Goal: Task Accomplishment & Management: Manage account settings

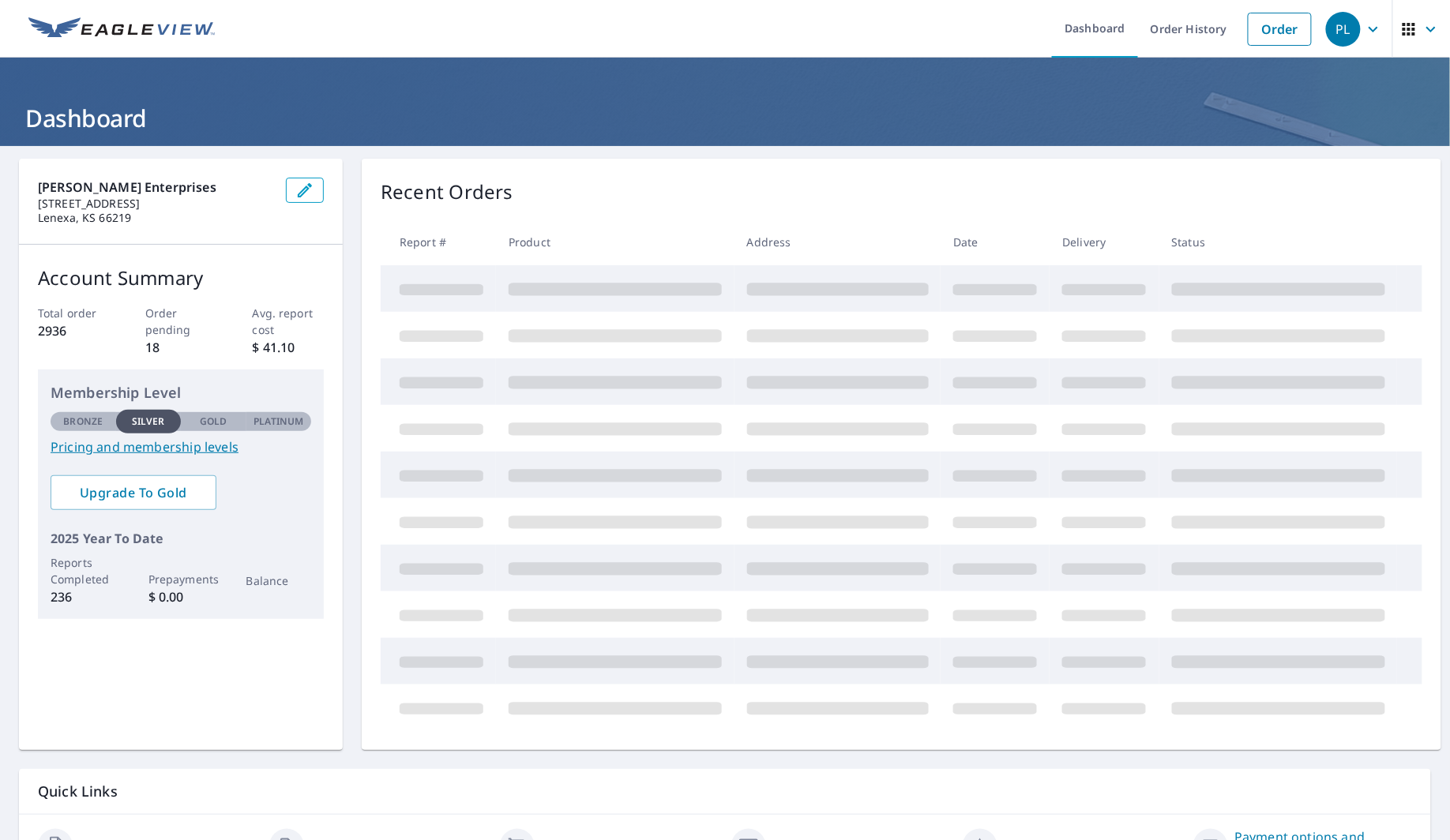
click at [24, 810] on div "Quick Links" at bounding box center [725, 792] width 1412 height 46
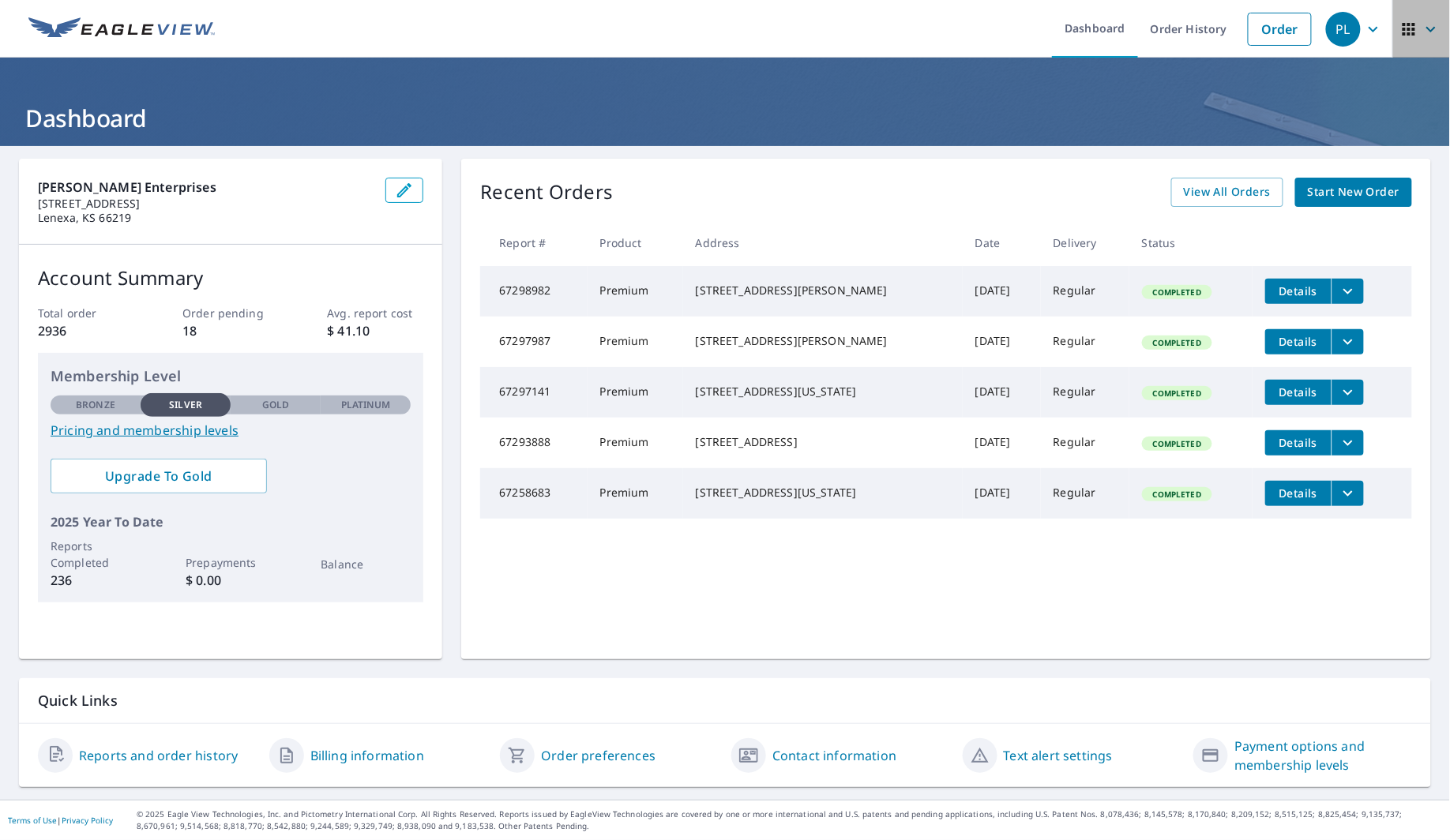
click at [1406, 28] on span "button" at bounding box center [1421, 29] width 45 height 38
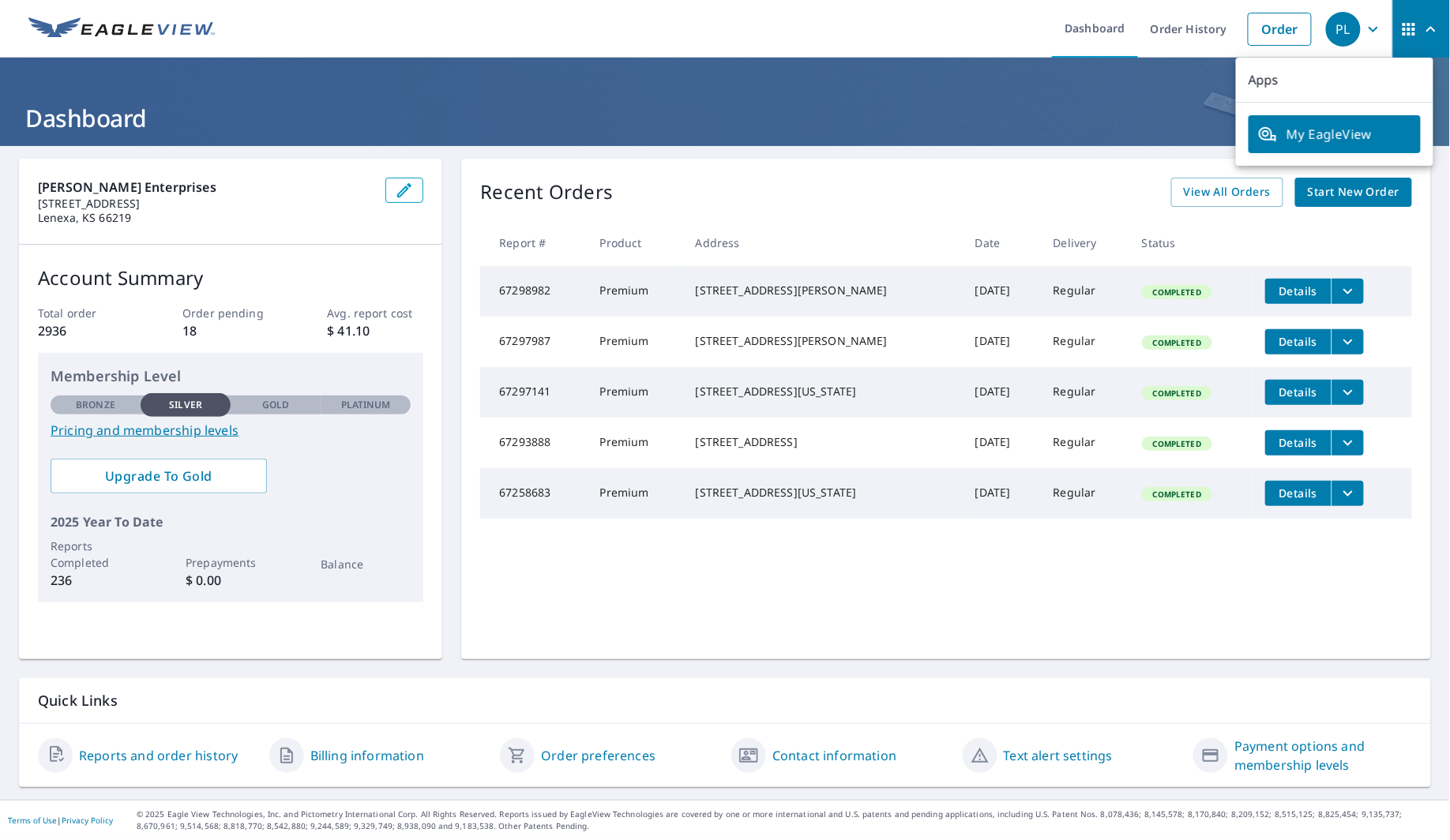
click at [1364, 29] on icon "button" at bounding box center [1373, 29] width 19 height 19
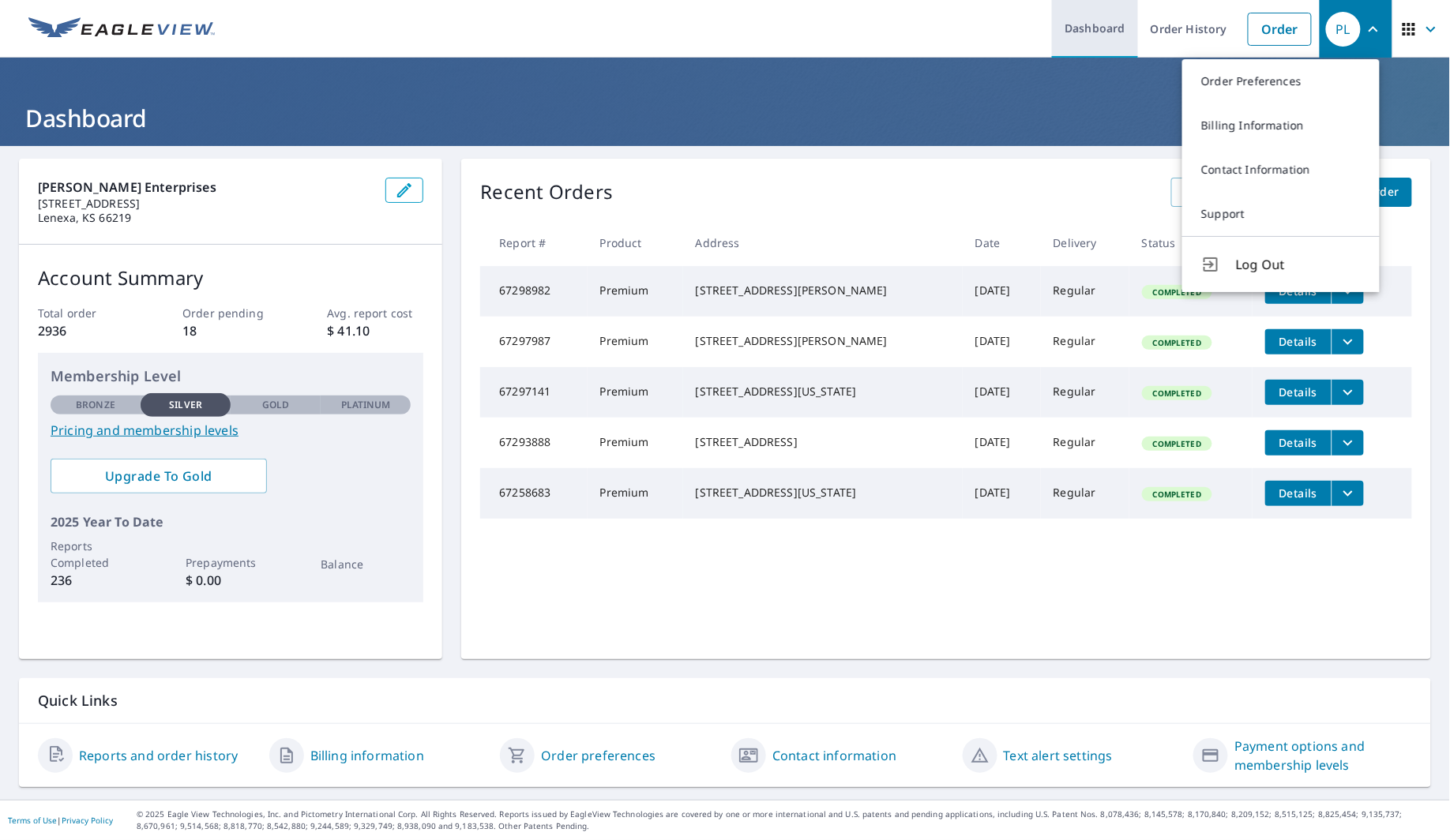
click at [1080, 33] on link "Dashboard" at bounding box center [1095, 28] width 86 height 57
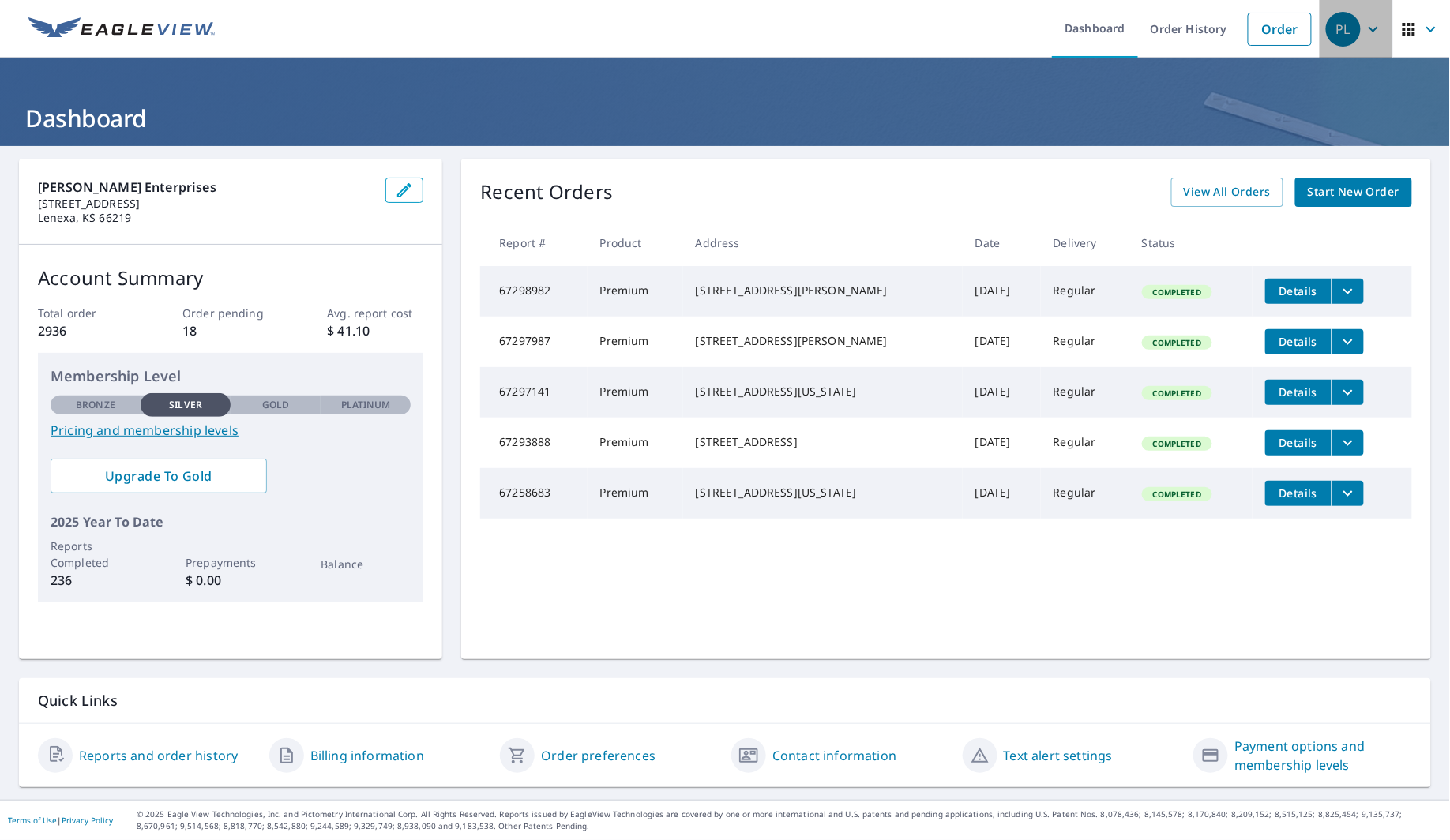
click at [1344, 27] on div "PL" at bounding box center [1344, 29] width 35 height 35
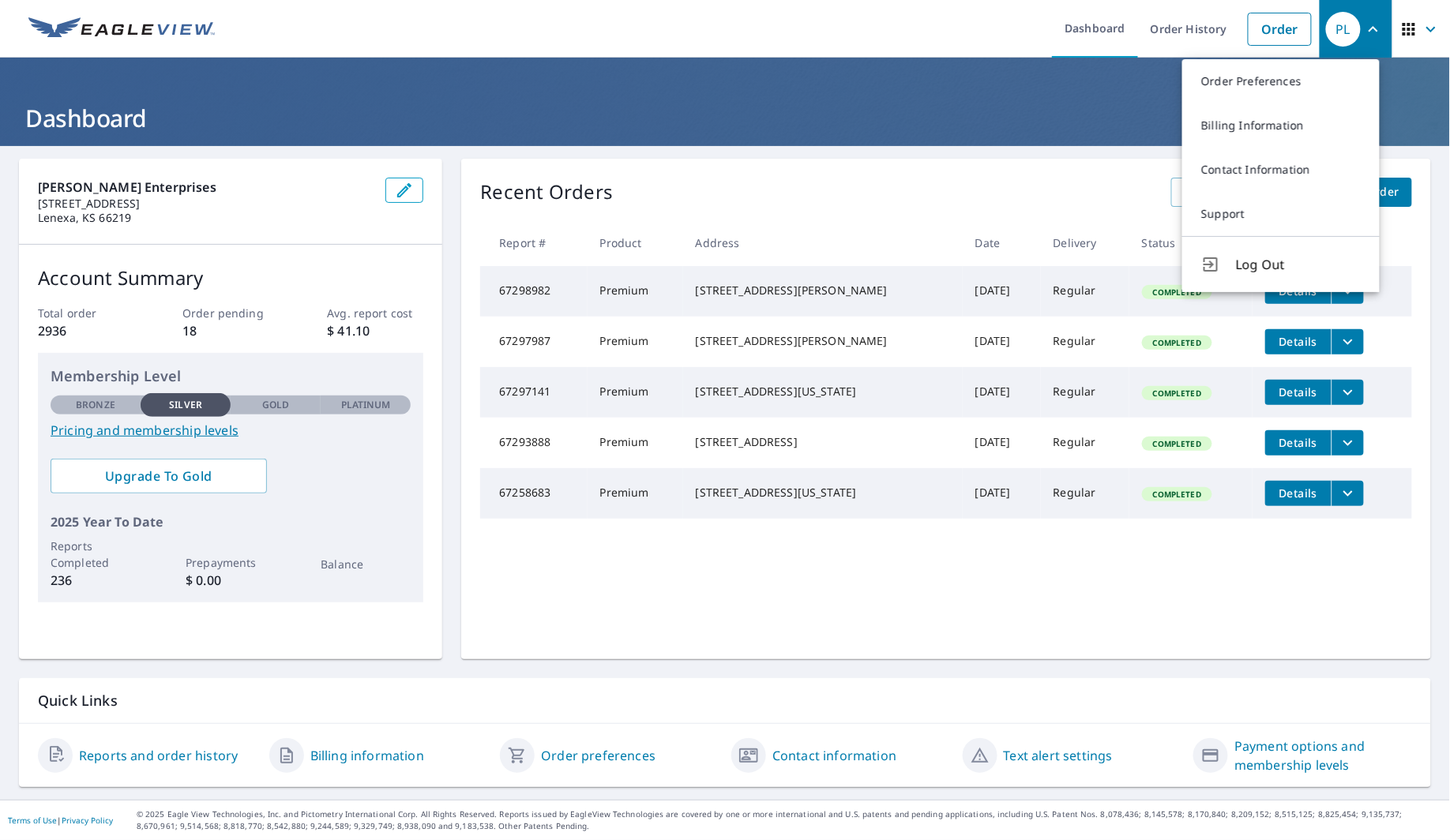
click at [1401, 18] on span "button" at bounding box center [1421, 29] width 45 height 38
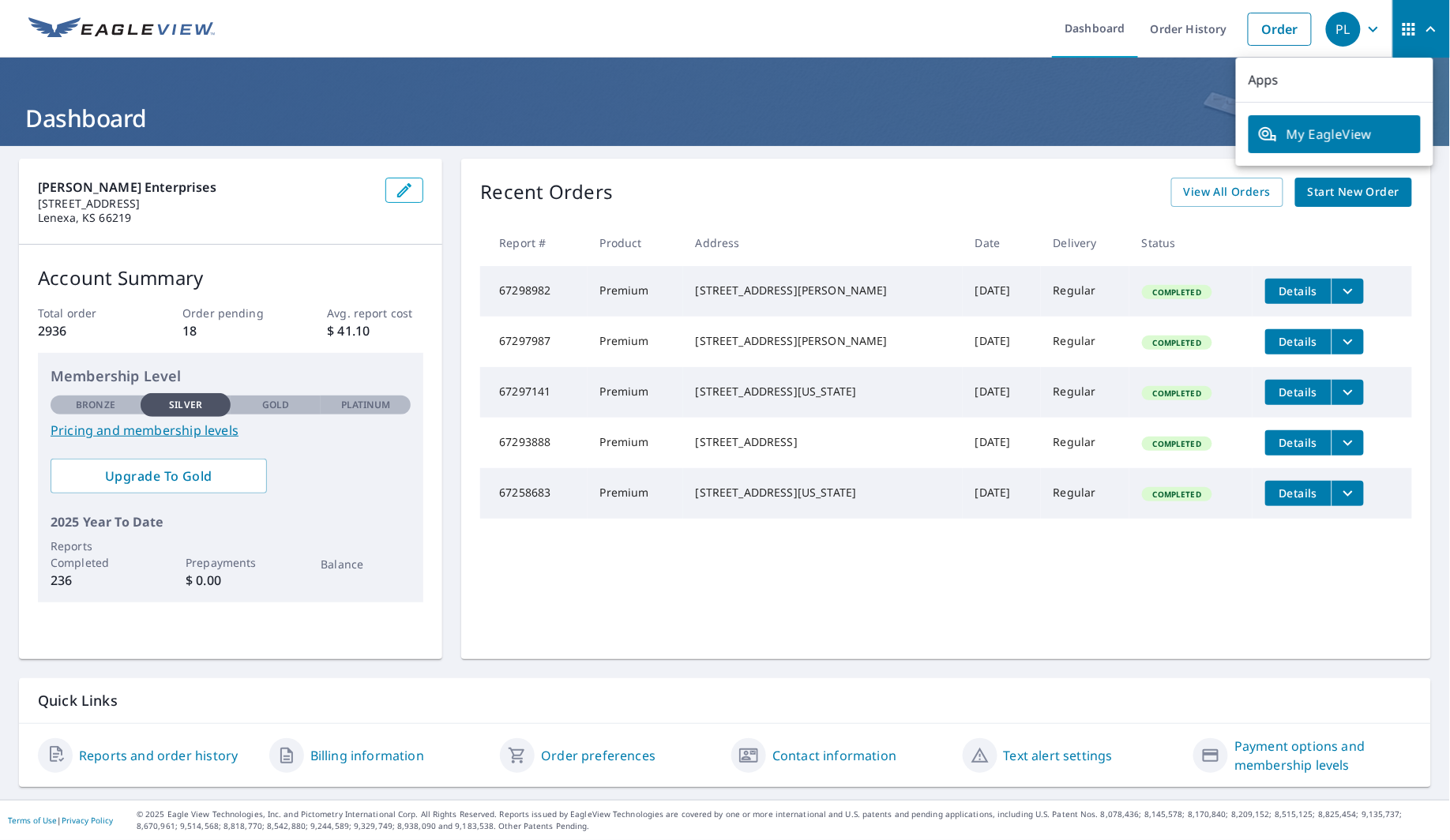
click at [1328, 137] on span "My EagleView" at bounding box center [1334, 134] width 153 height 19
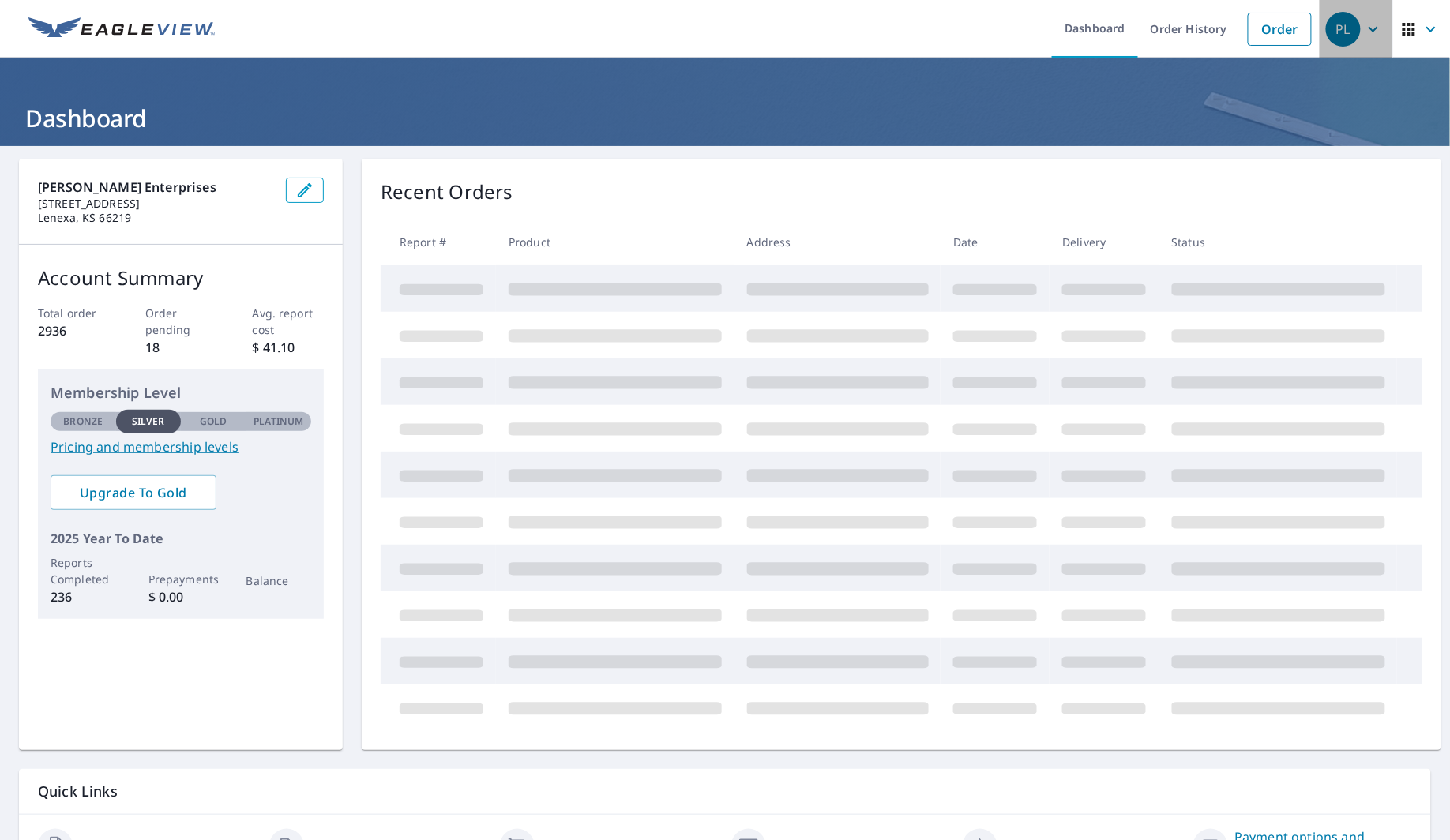
click at [1340, 27] on div "PL" at bounding box center [1344, 29] width 35 height 35
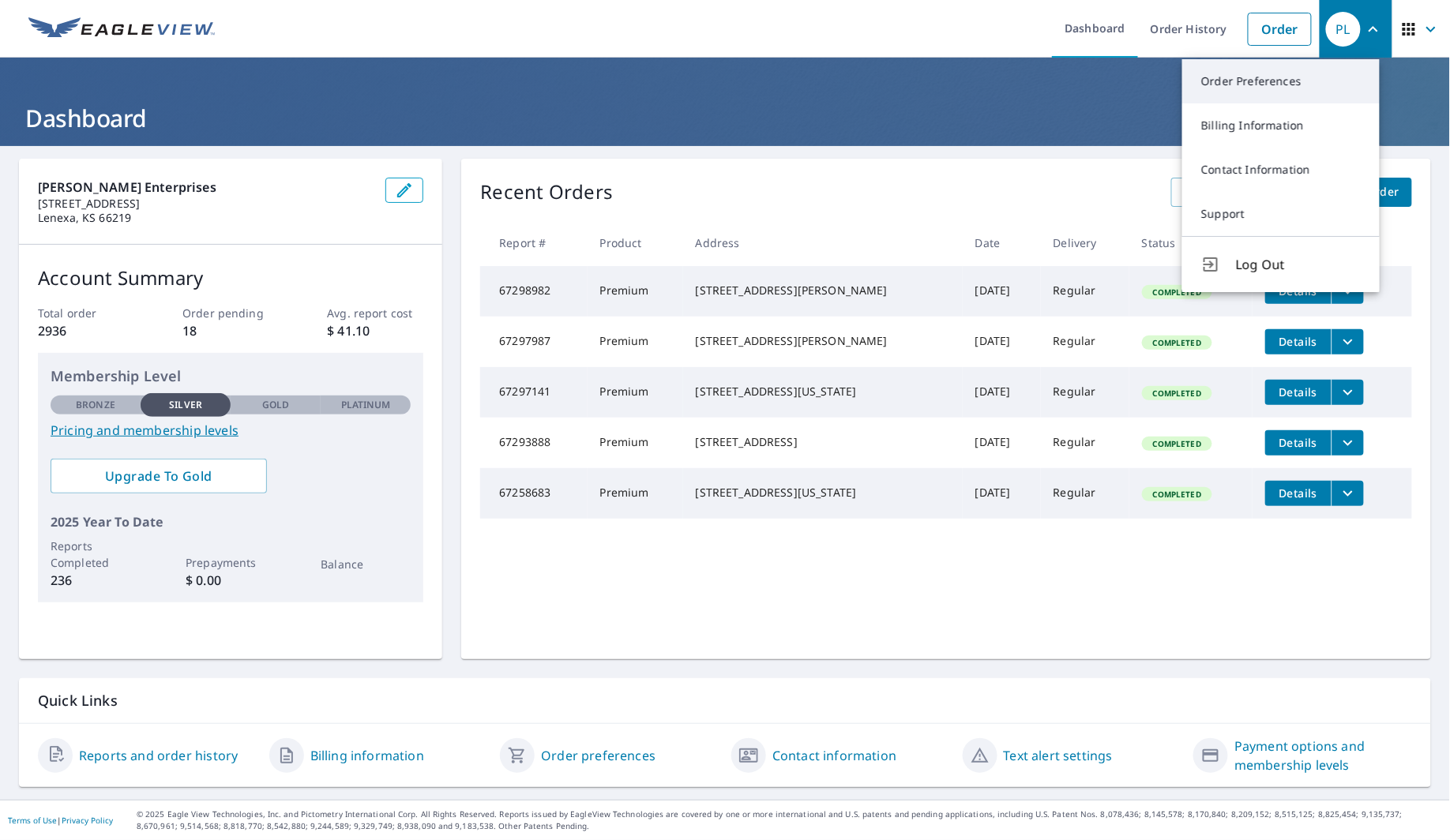
click at [1273, 91] on link "Order Preferences" at bounding box center [1281, 81] width 198 height 45
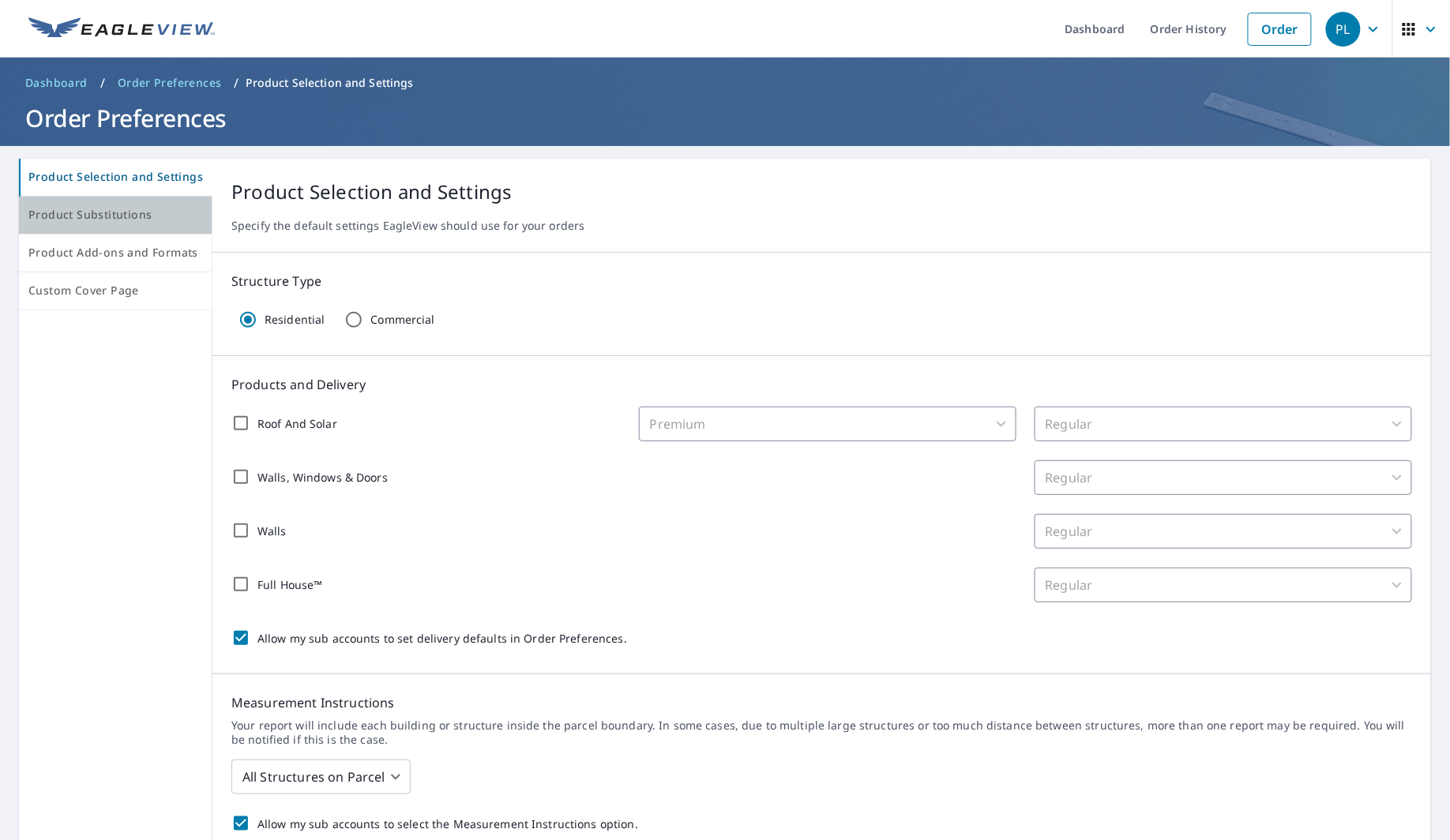
click at [126, 216] on span "Product Substitutions" at bounding box center [115, 216] width 174 height 20
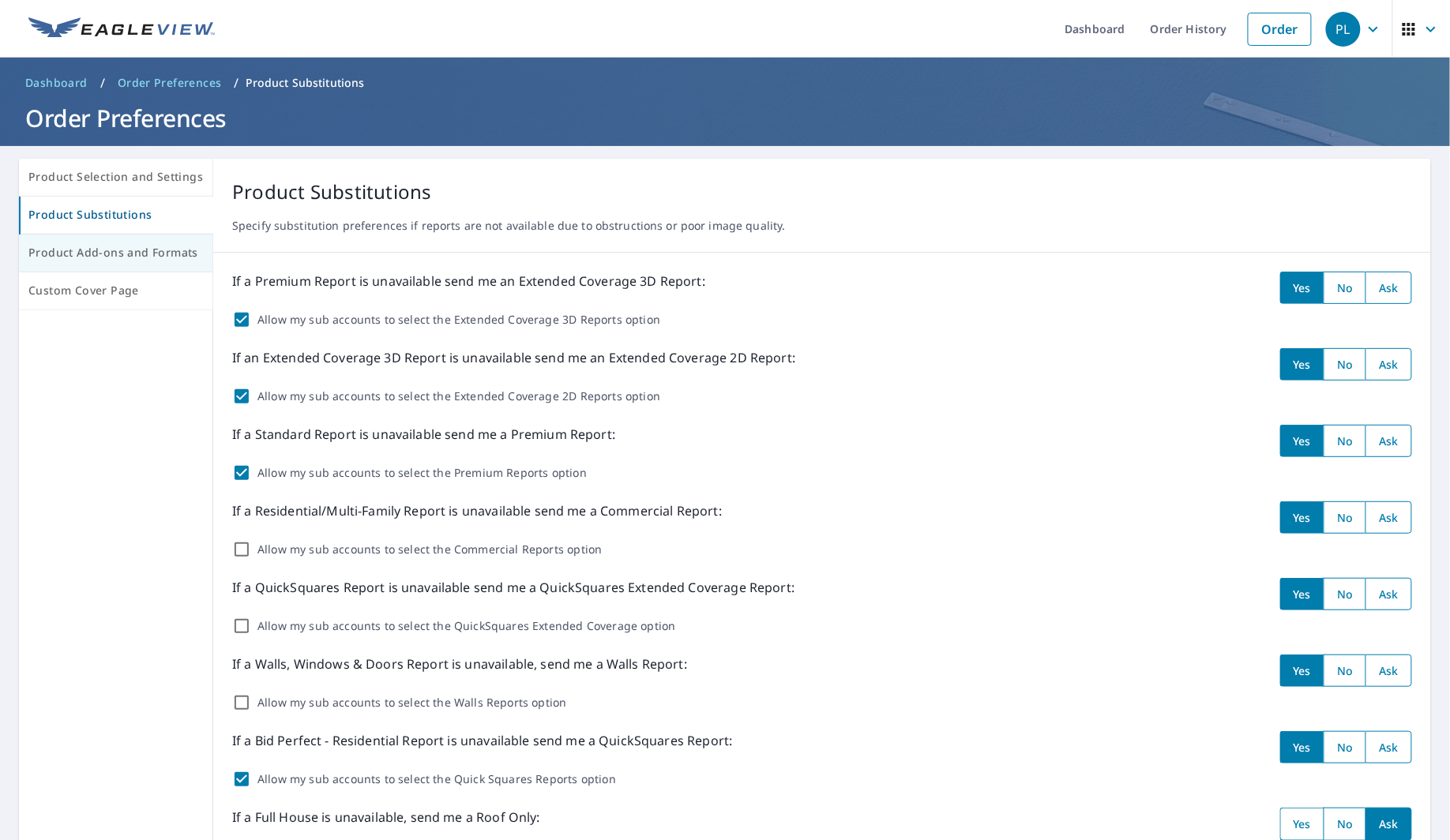
click at [105, 251] on span "Product Add-ons and Formats" at bounding box center [116, 253] width 175 height 20
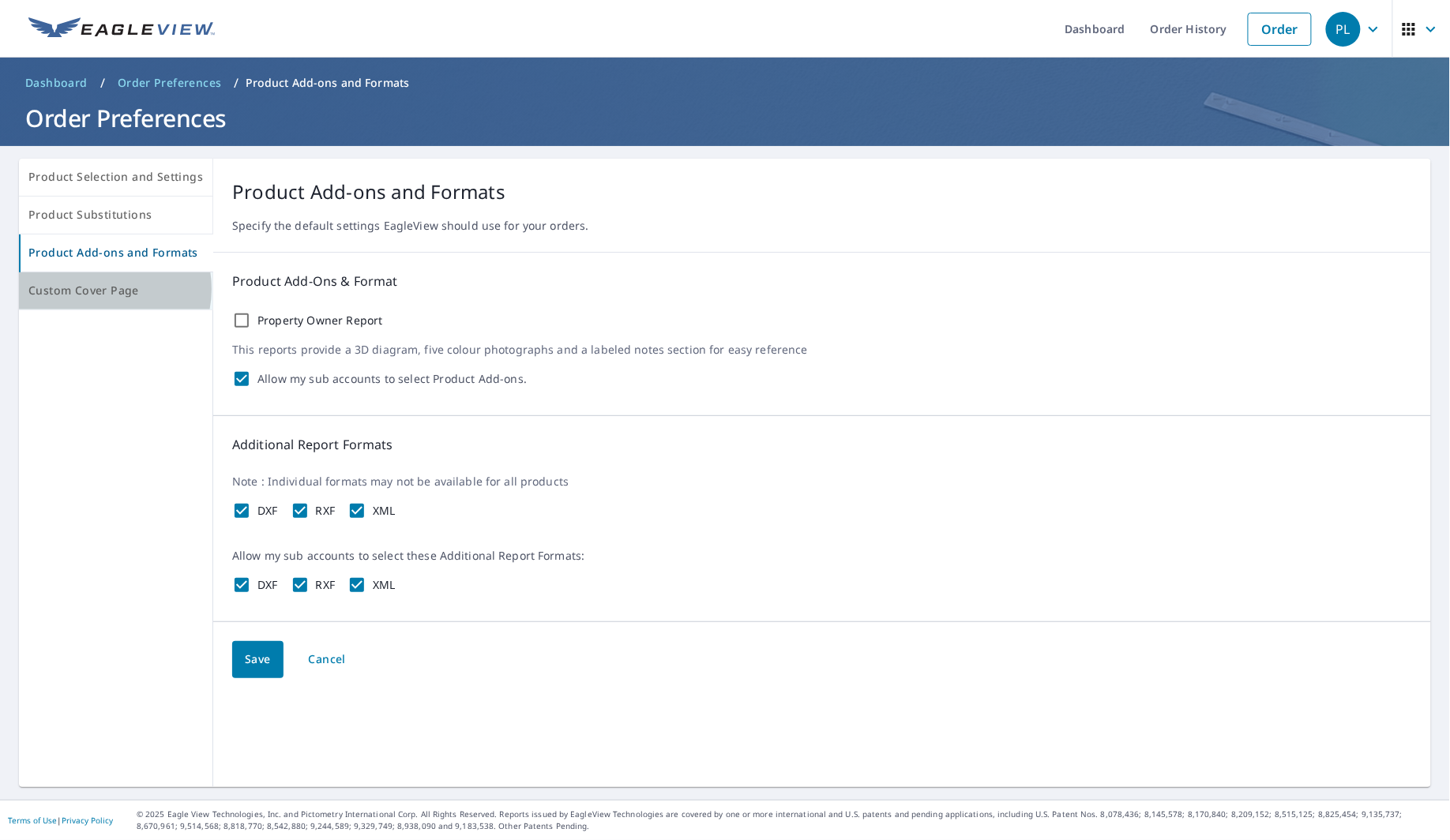
click at [101, 289] on span "Custom Cover Page" at bounding box center [116, 291] width 175 height 20
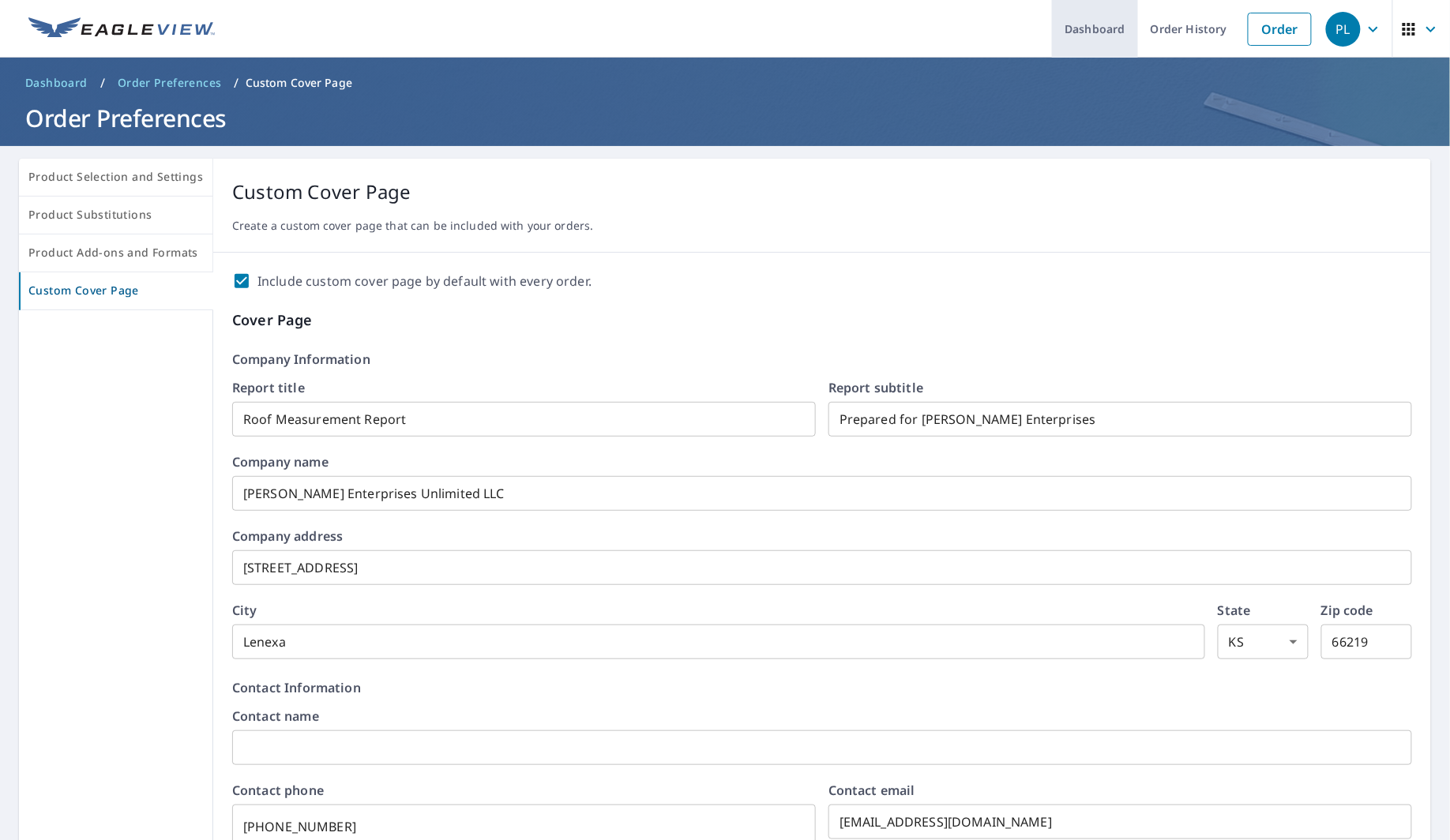
click at [1086, 25] on link "Dashboard" at bounding box center [1095, 28] width 86 height 57
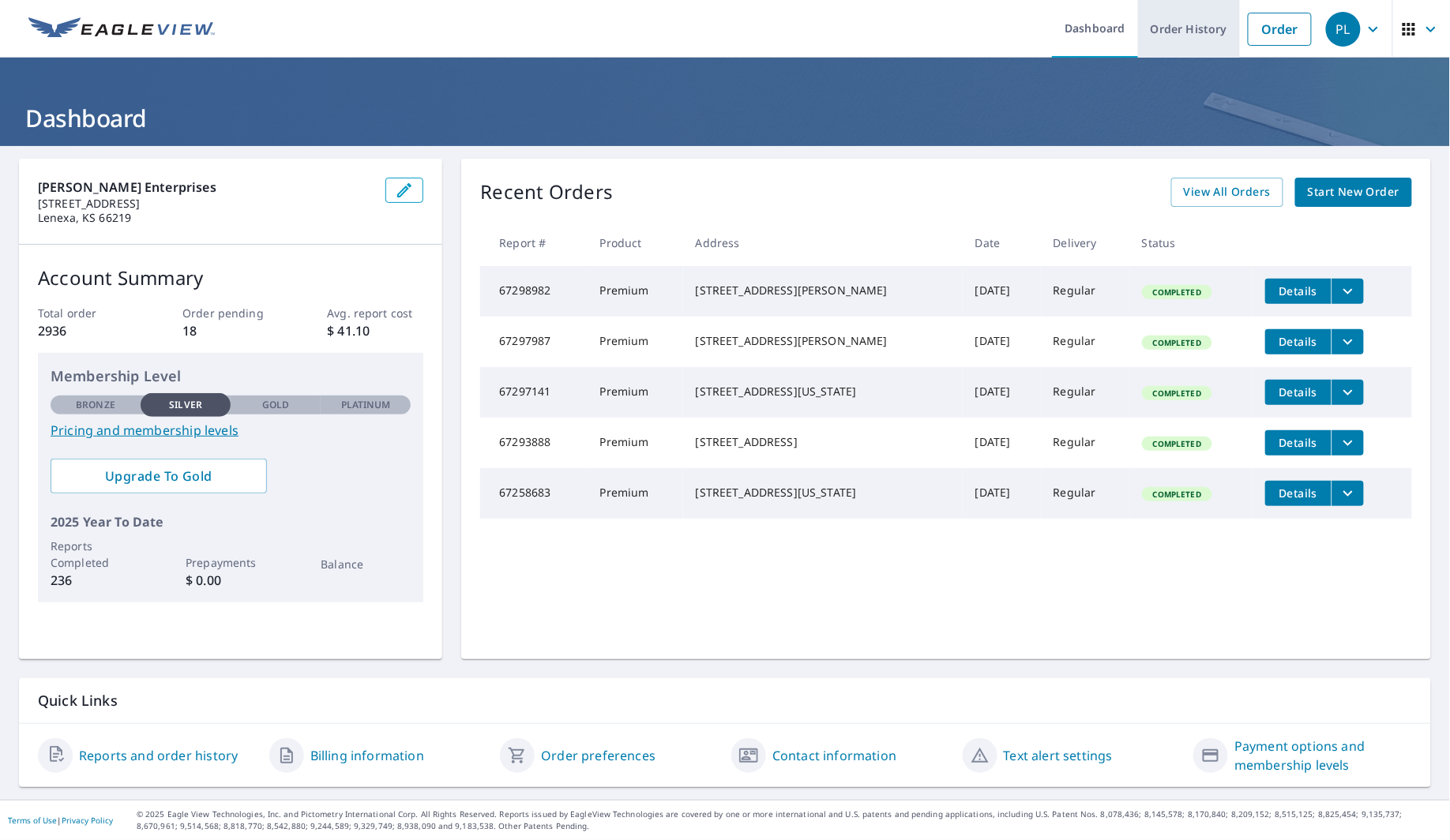
click at [1191, 27] on link "Order History" at bounding box center [1189, 28] width 102 height 57
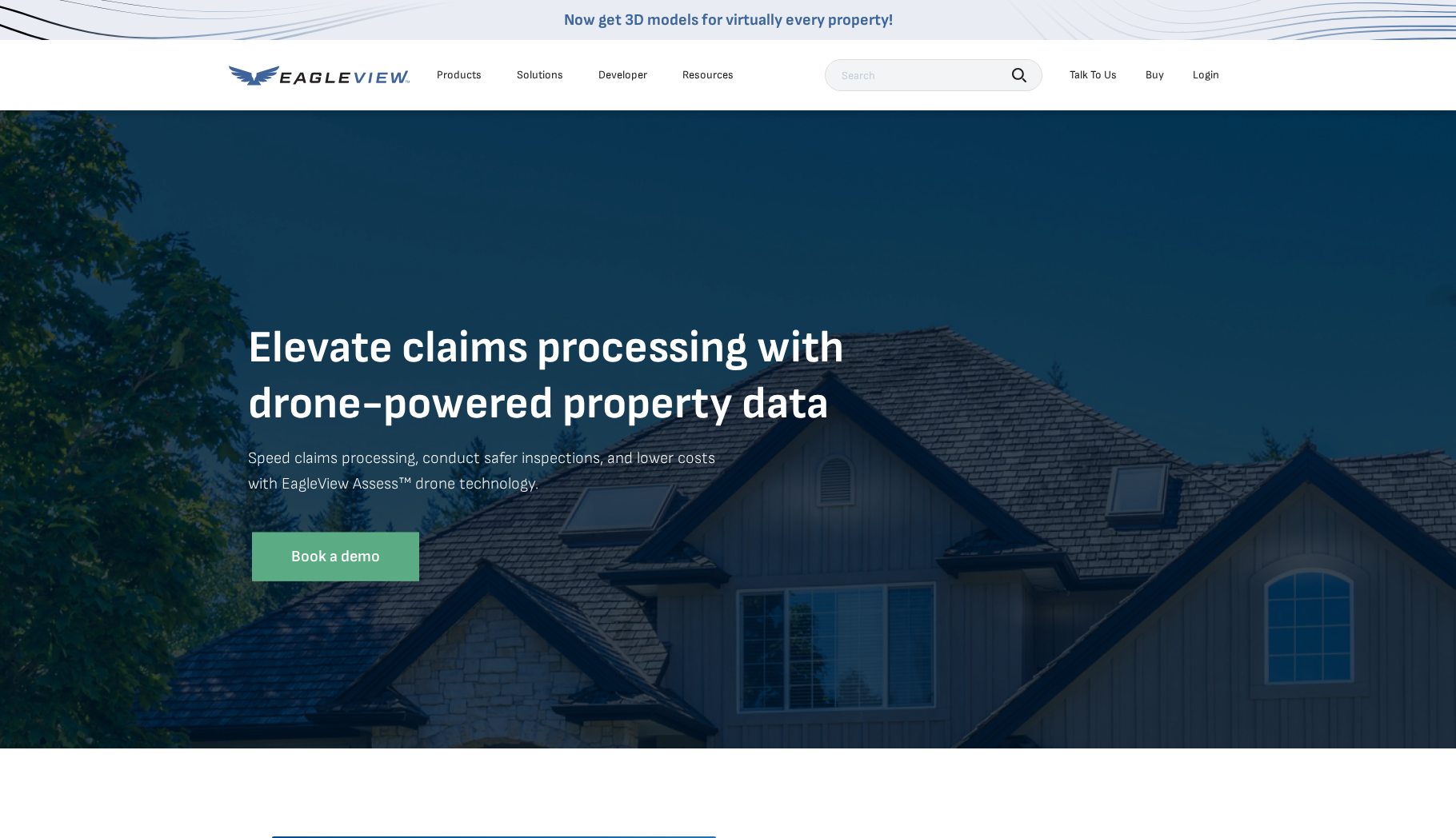
click at [463, 73] on div "Products" at bounding box center [459, 76] width 45 height 15
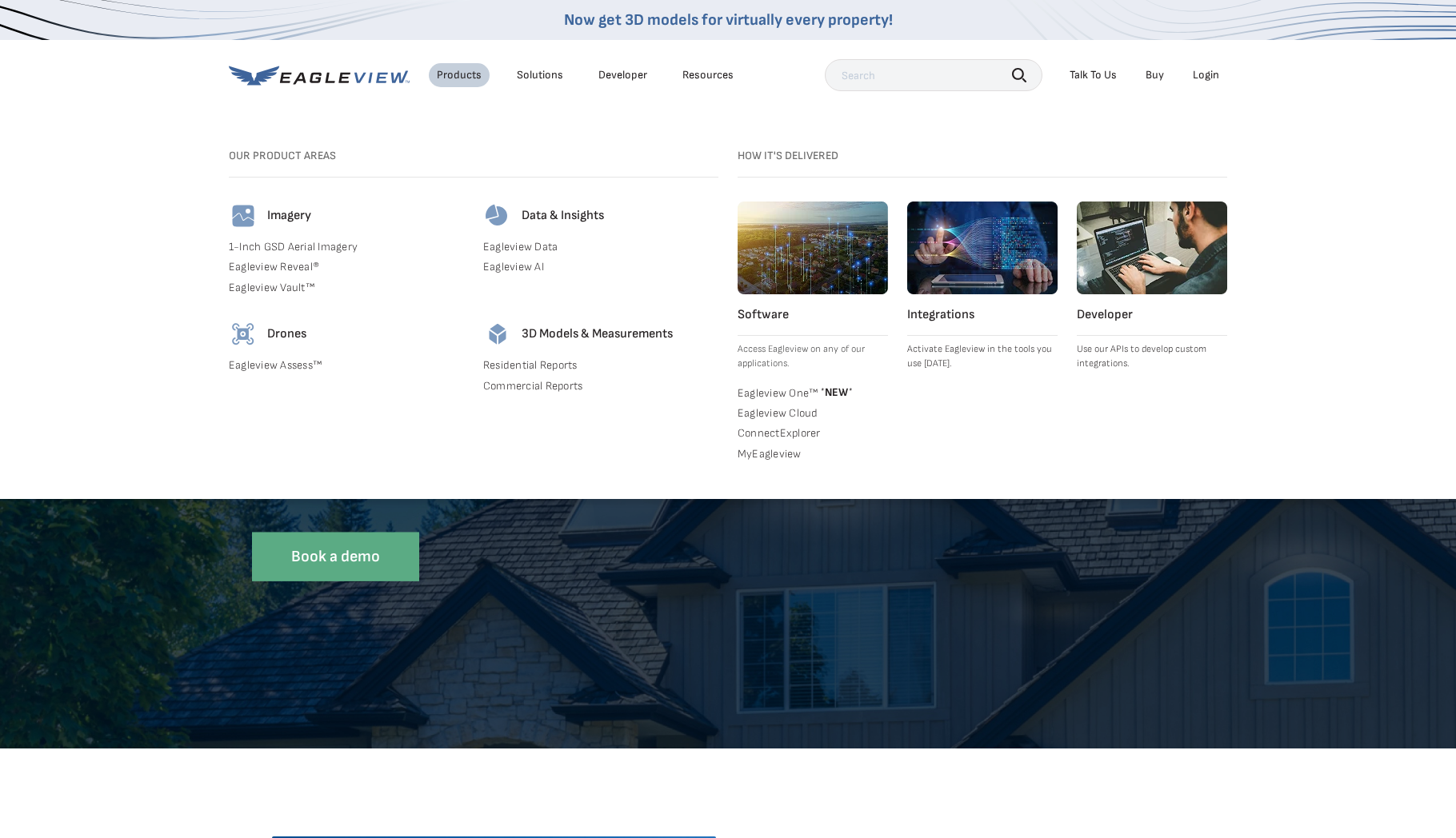
click at [281, 356] on div "Drones Eagleview Assess™" at bounding box center [346, 360] width 235 height 79
click at [286, 364] on link "Eagleview Assess™" at bounding box center [346, 366] width 235 height 15
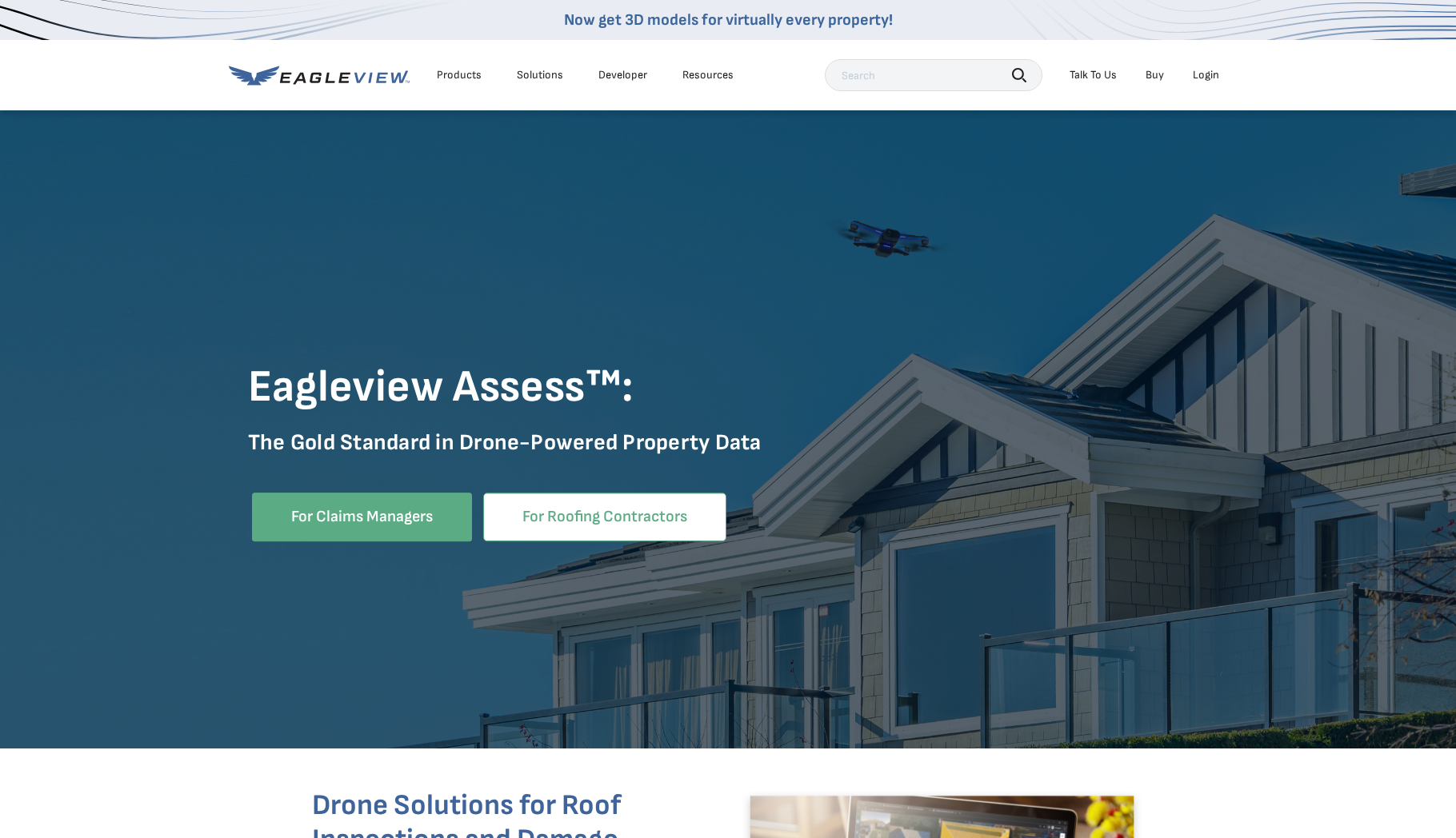
click at [633, 522] on link "For Roofing Contractors" at bounding box center [605, 516] width 243 height 49
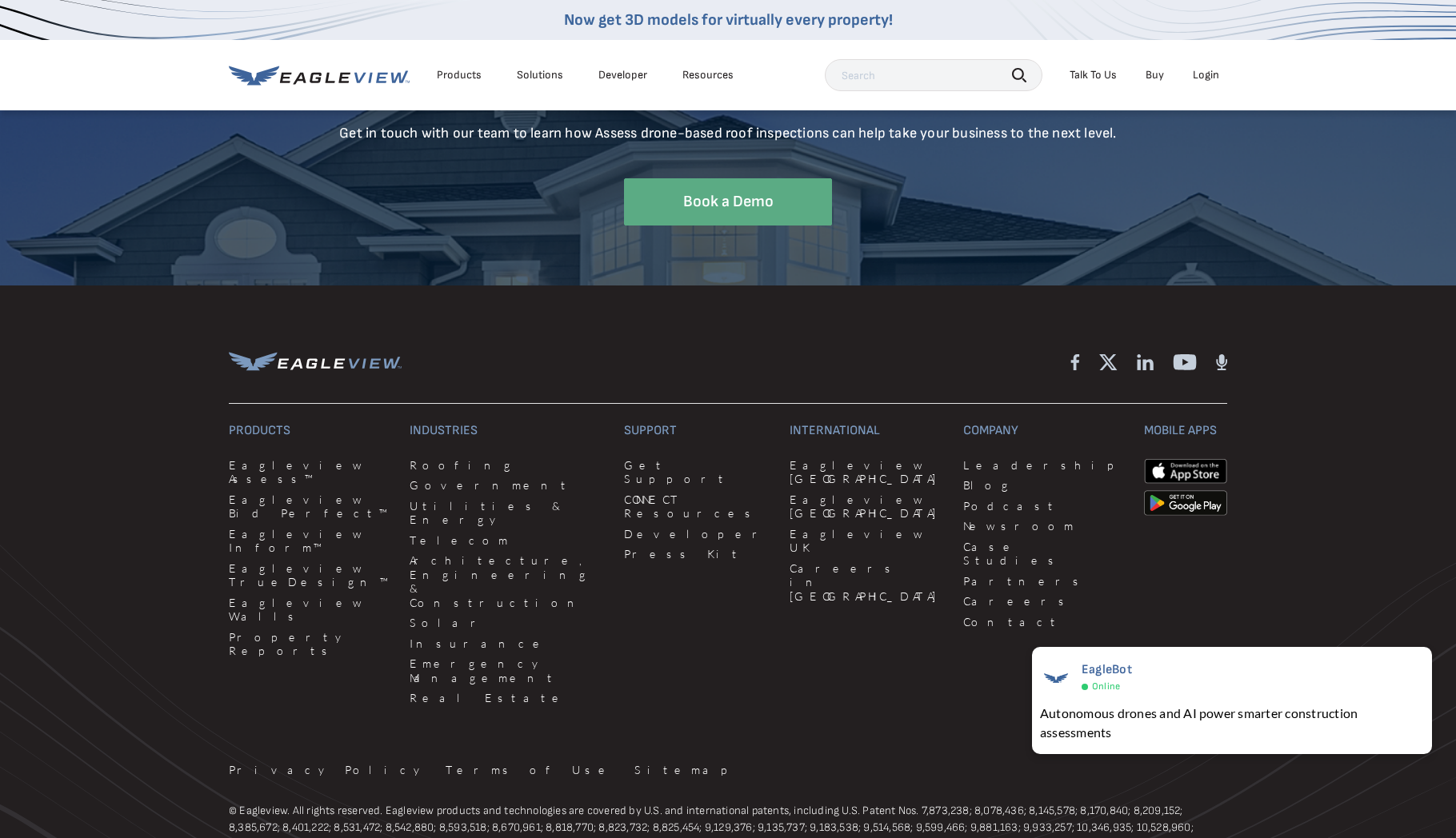
scroll to position [4825, 0]
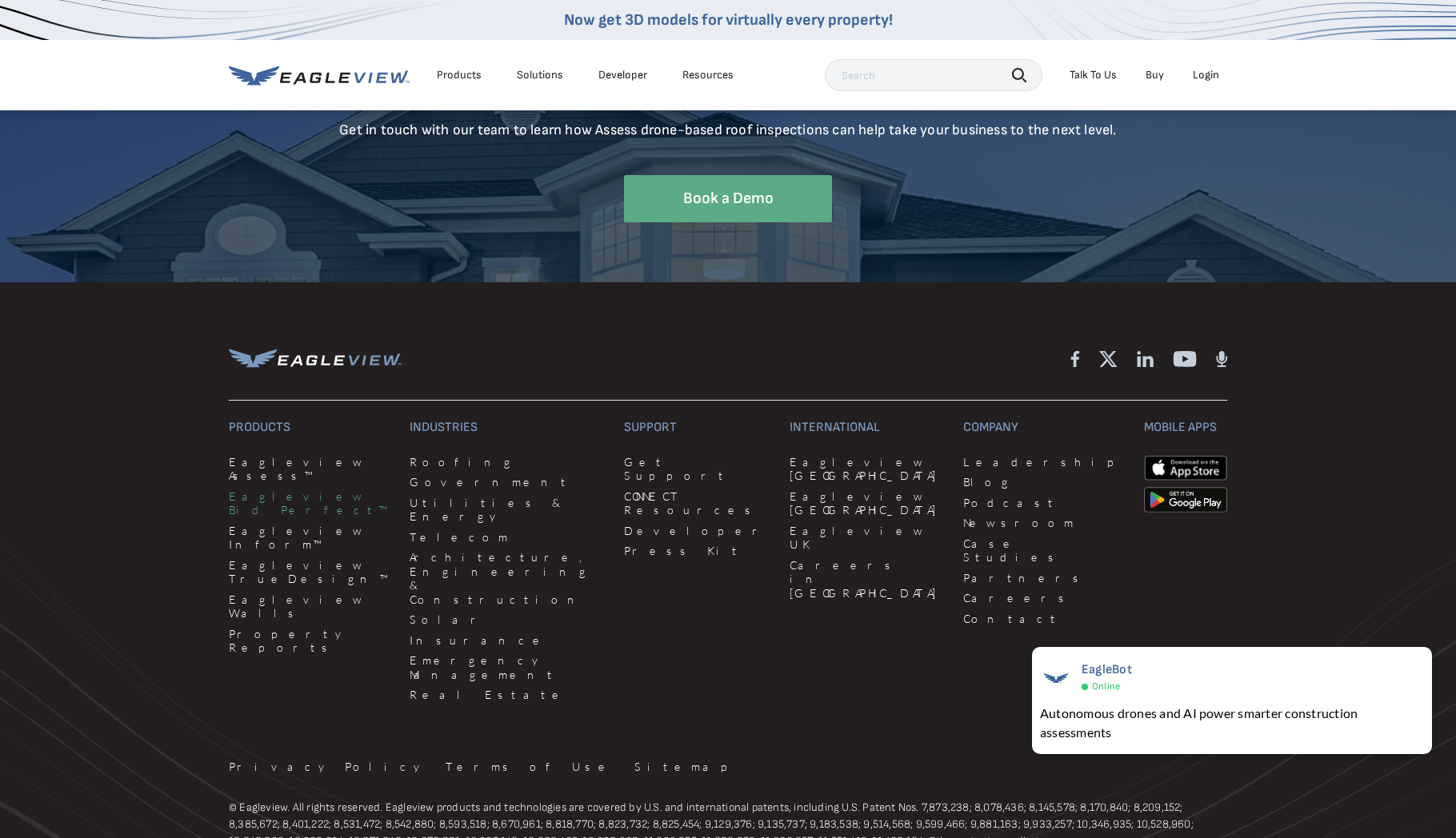
click at [240, 499] on link "Eagleview Bid Perfect™" at bounding box center [309, 503] width 161 height 28
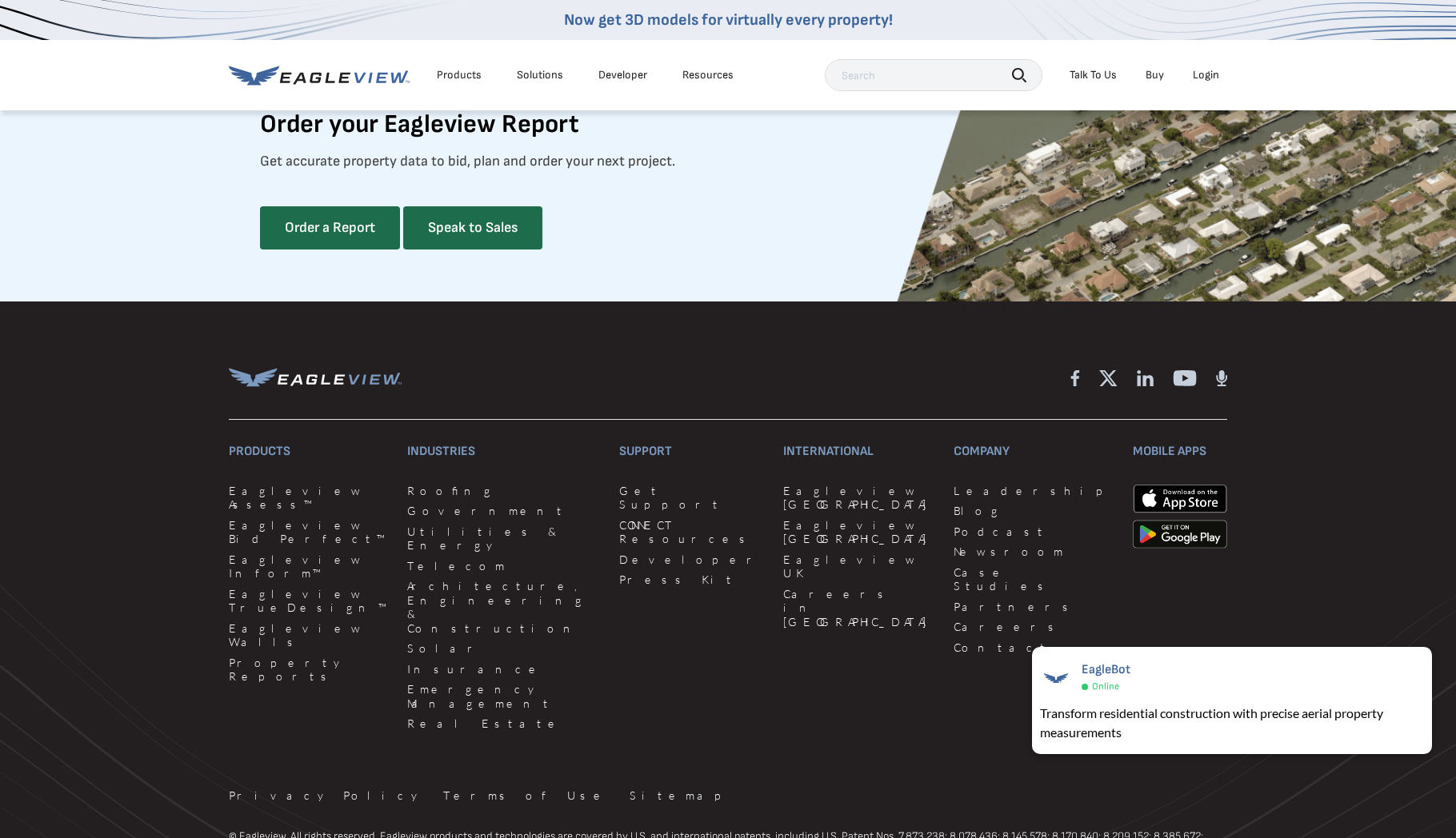
scroll to position [4260, 3]
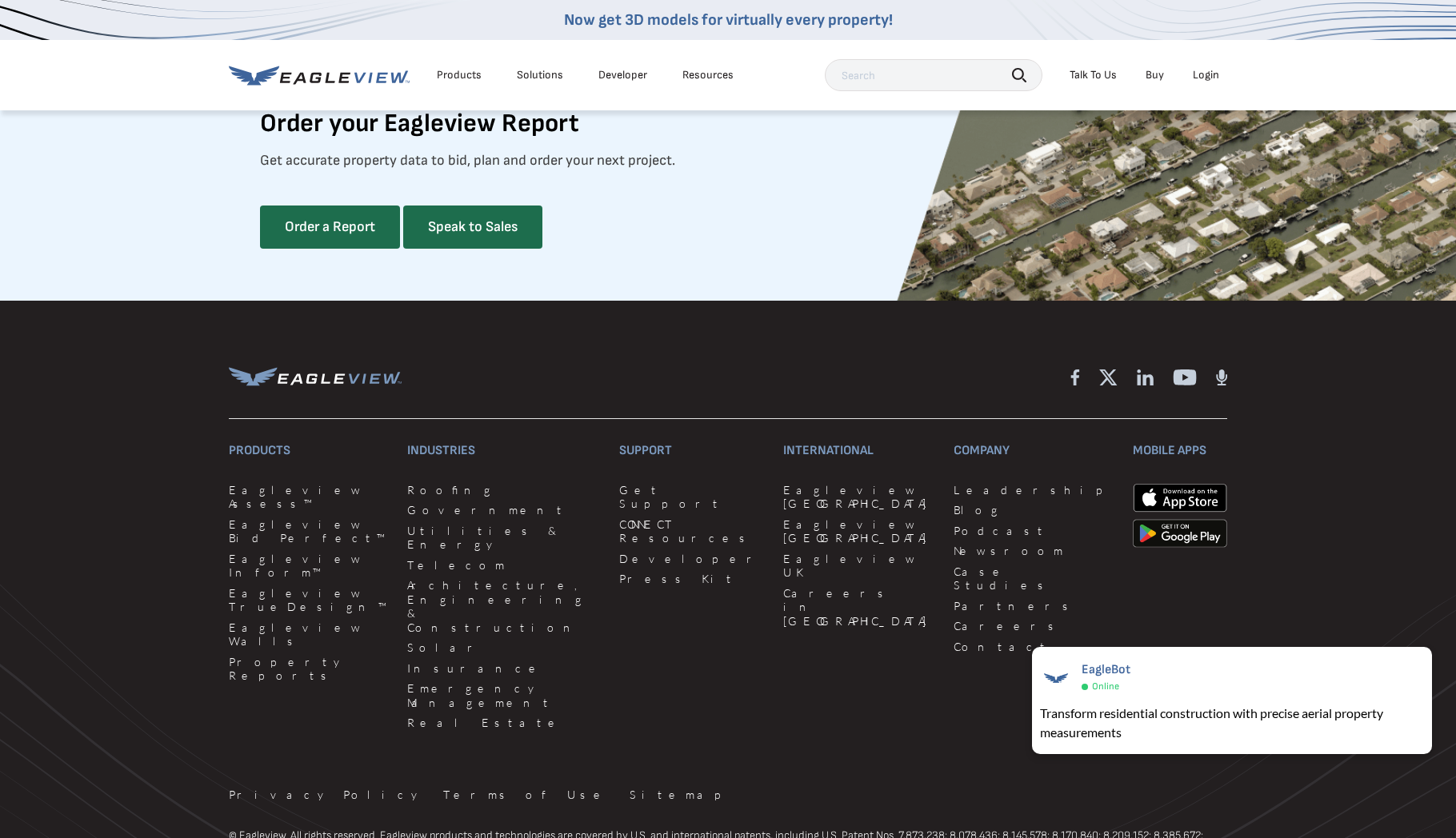
click at [297, 571] on div "Products Eagleview Assess™ Eagleview Bid Perfect™ Eagleview Inform™ Eagleview T…" at bounding box center [308, 587] width 160 height 299
click at [294, 565] on link "Eagleview Inform™" at bounding box center [308, 566] width 160 height 28
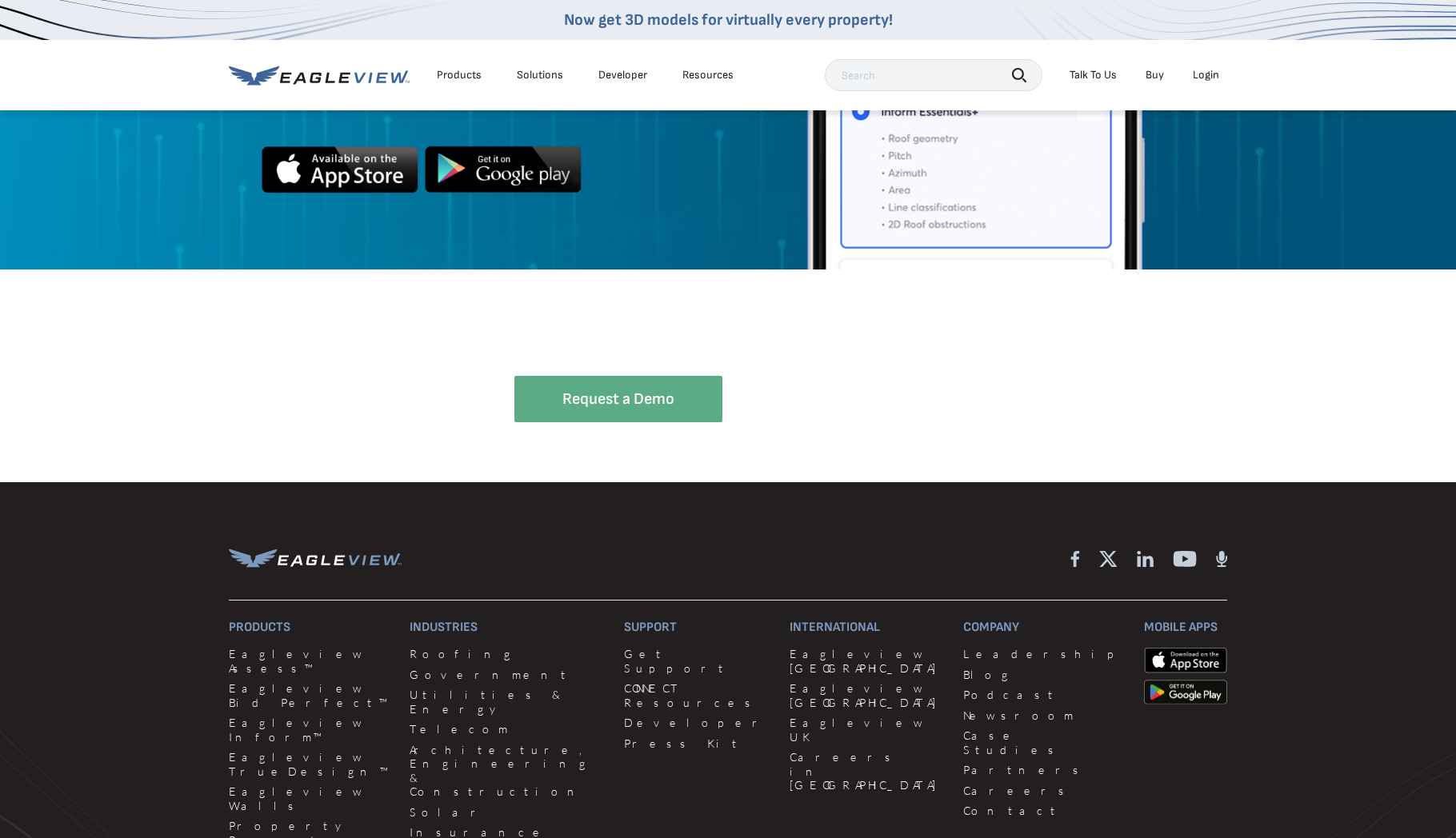
scroll to position [4610, 0]
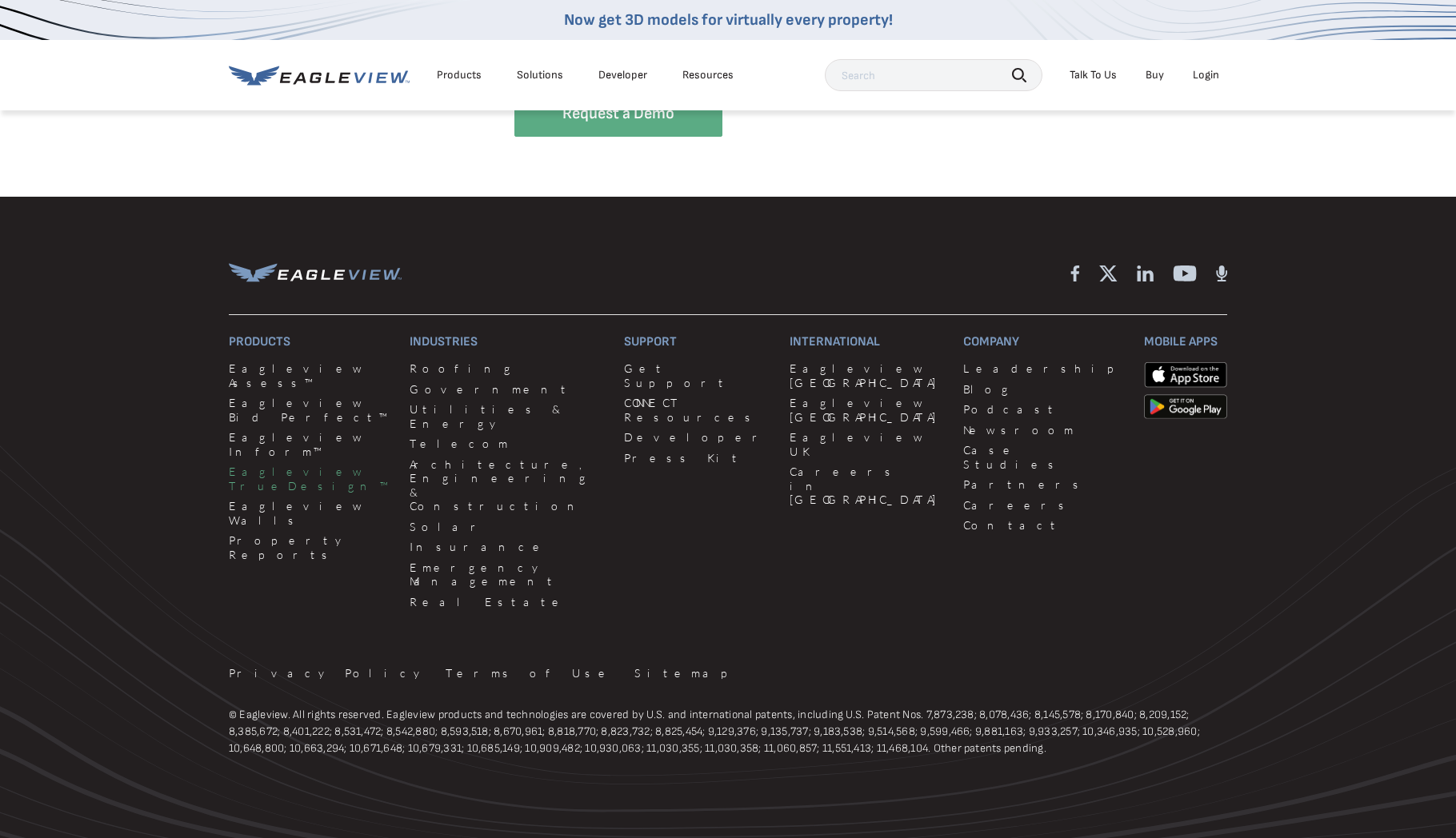
click at [246, 465] on link "Eagleview TrueDesign™" at bounding box center [309, 478] width 161 height 28
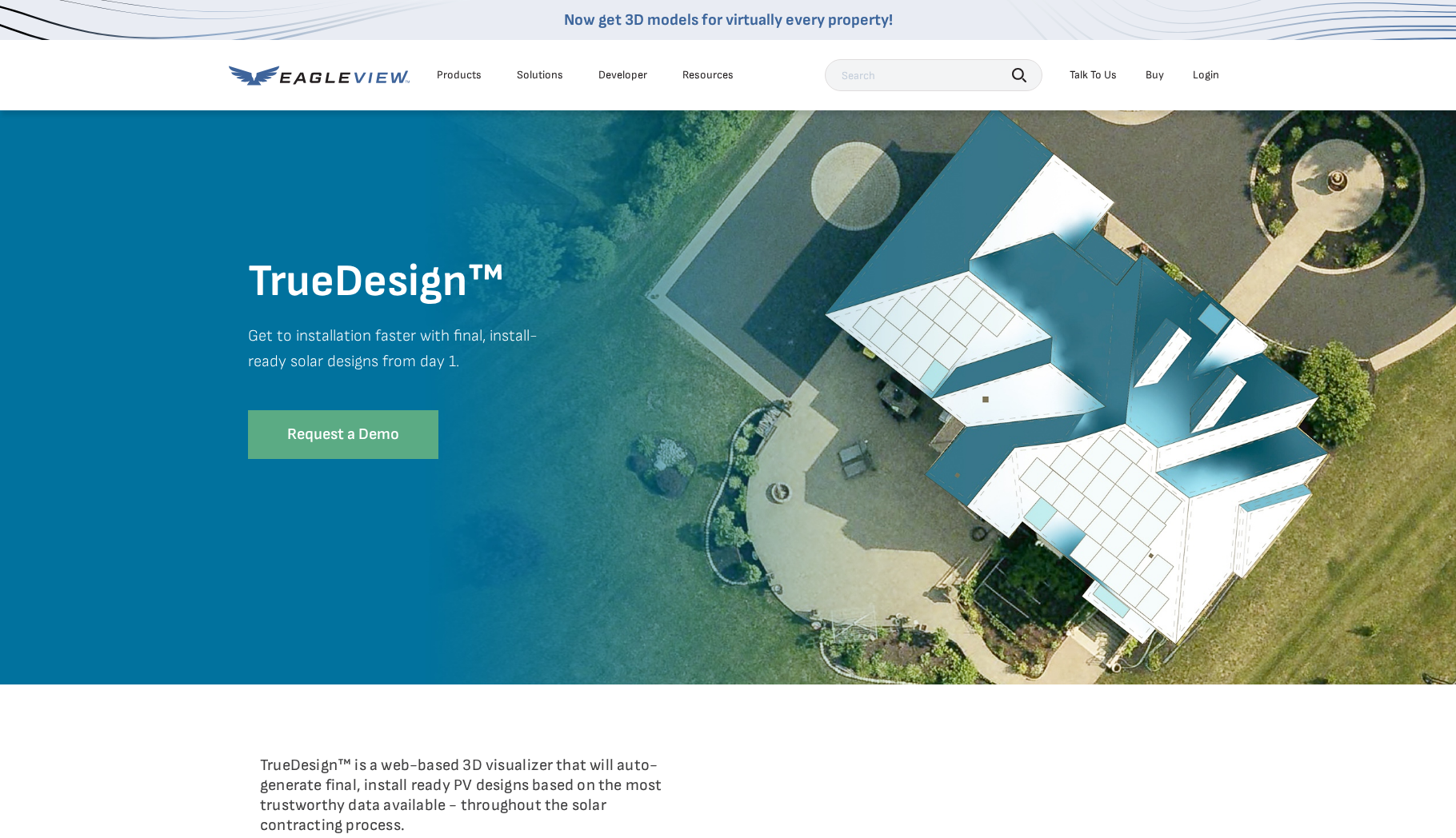
click at [462, 76] on div "Products" at bounding box center [459, 76] width 45 height 15
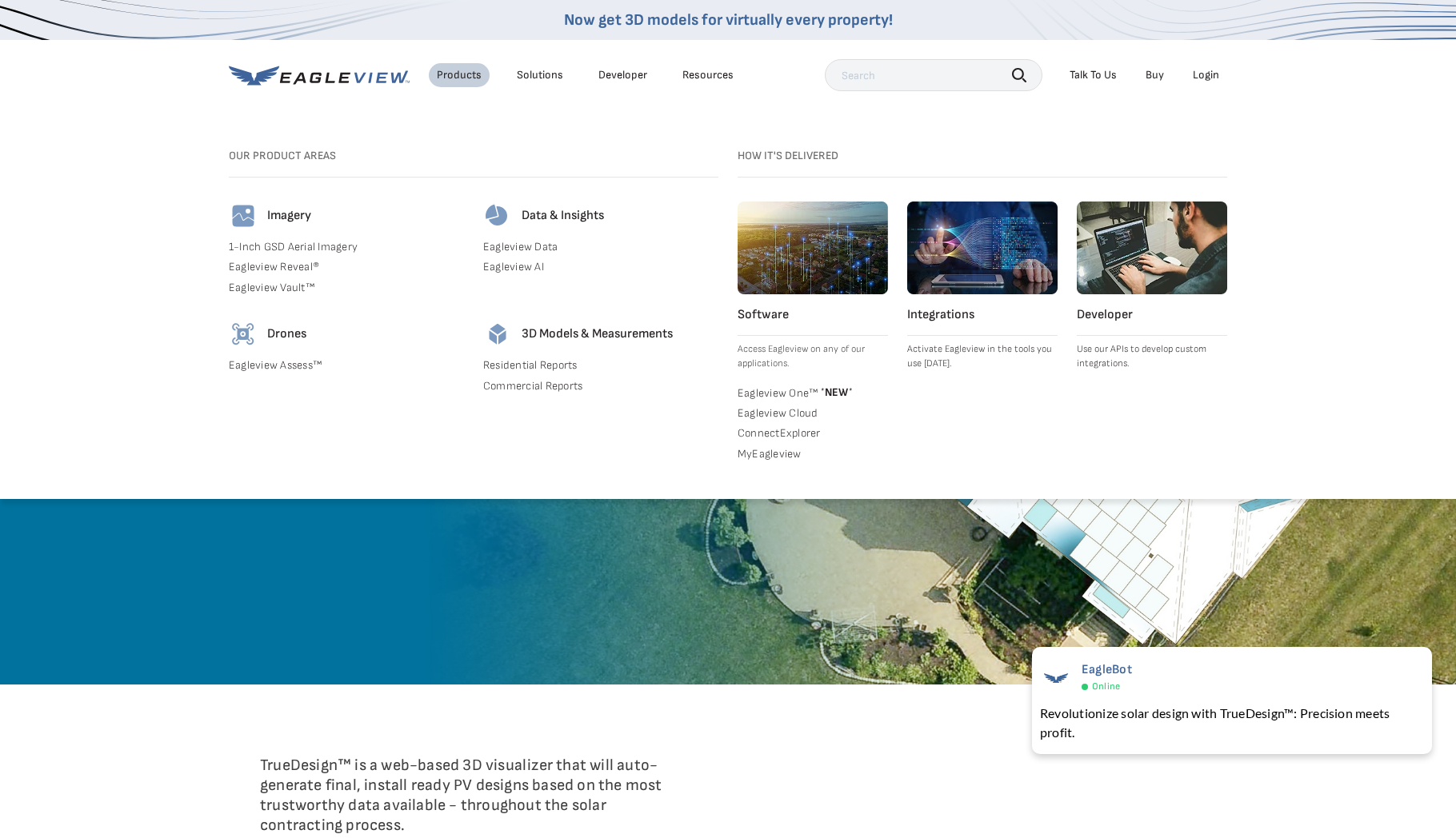
click at [540, 76] on div "Solutions" at bounding box center [540, 76] width 46 height 15
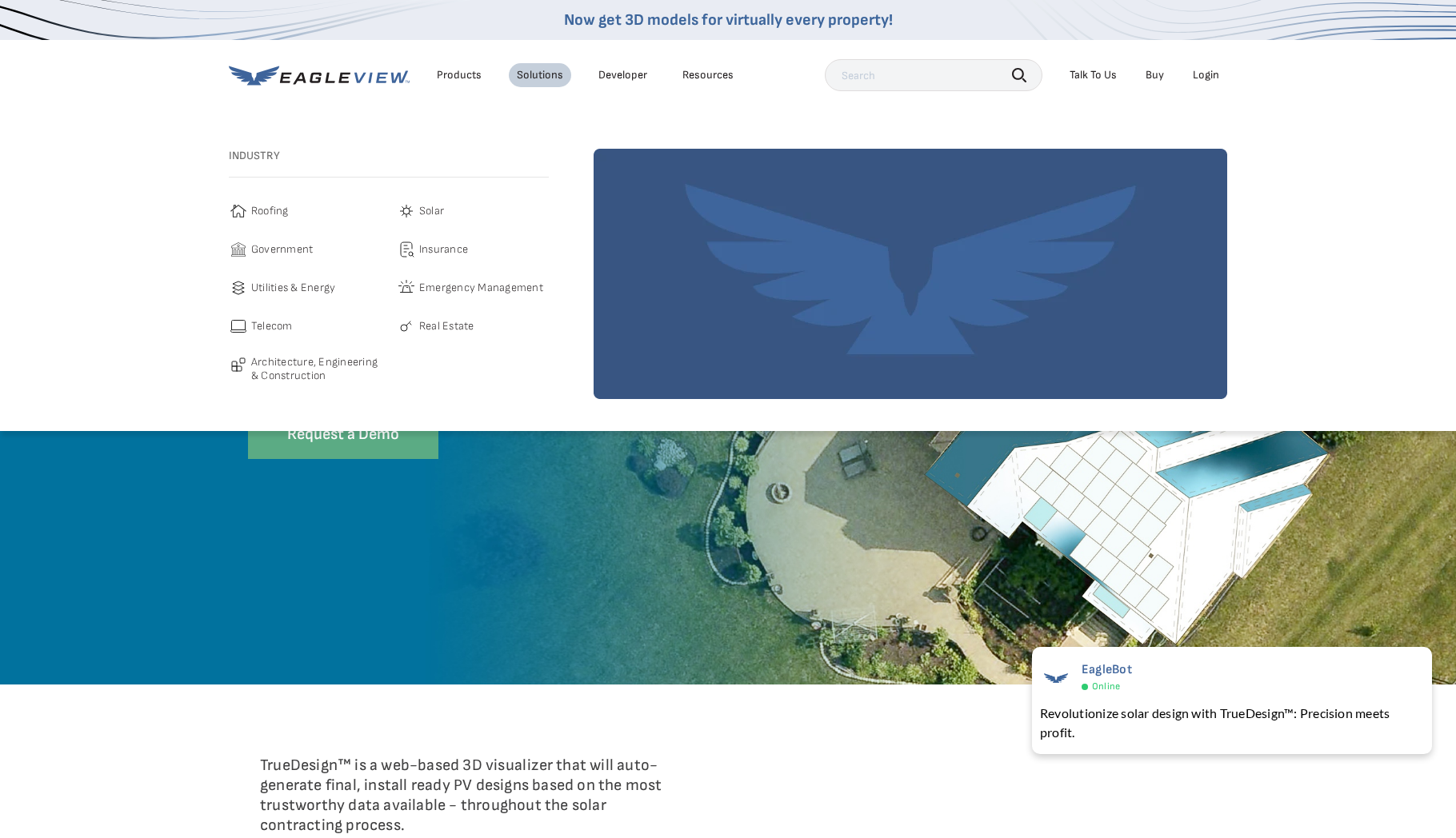
click at [621, 75] on link "Developer" at bounding box center [622, 76] width 49 height 15
click at [1213, 69] on div "Login" at bounding box center [1206, 76] width 27 height 15
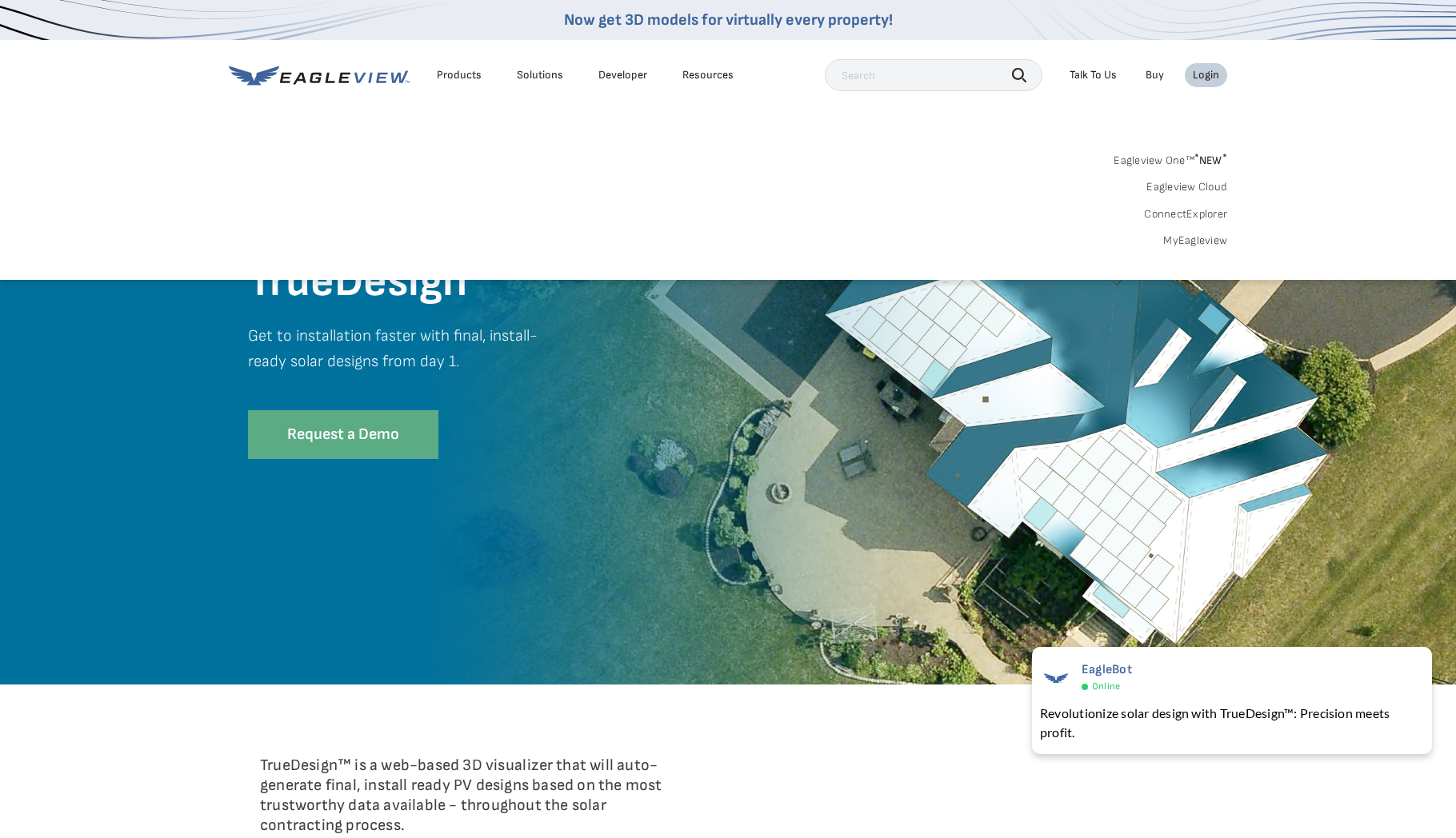
click at [1175, 160] on link "Eagleview One™ * NEW *" at bounding box center [1170, 158] width 113 height 18
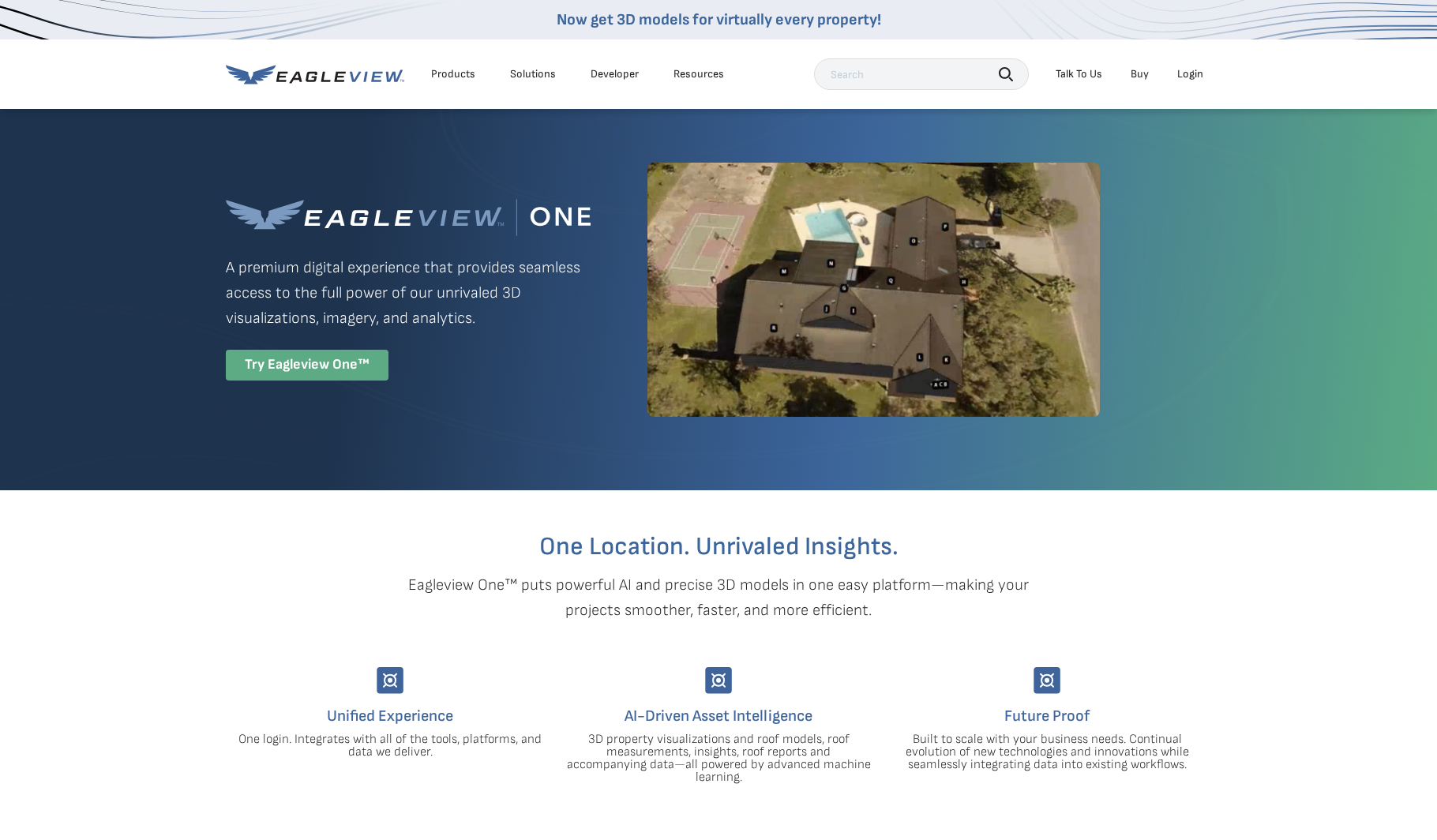
click at [324, 368] on div "Try Eagleview One™" at bounding box center [307, 365] width 163 height 31
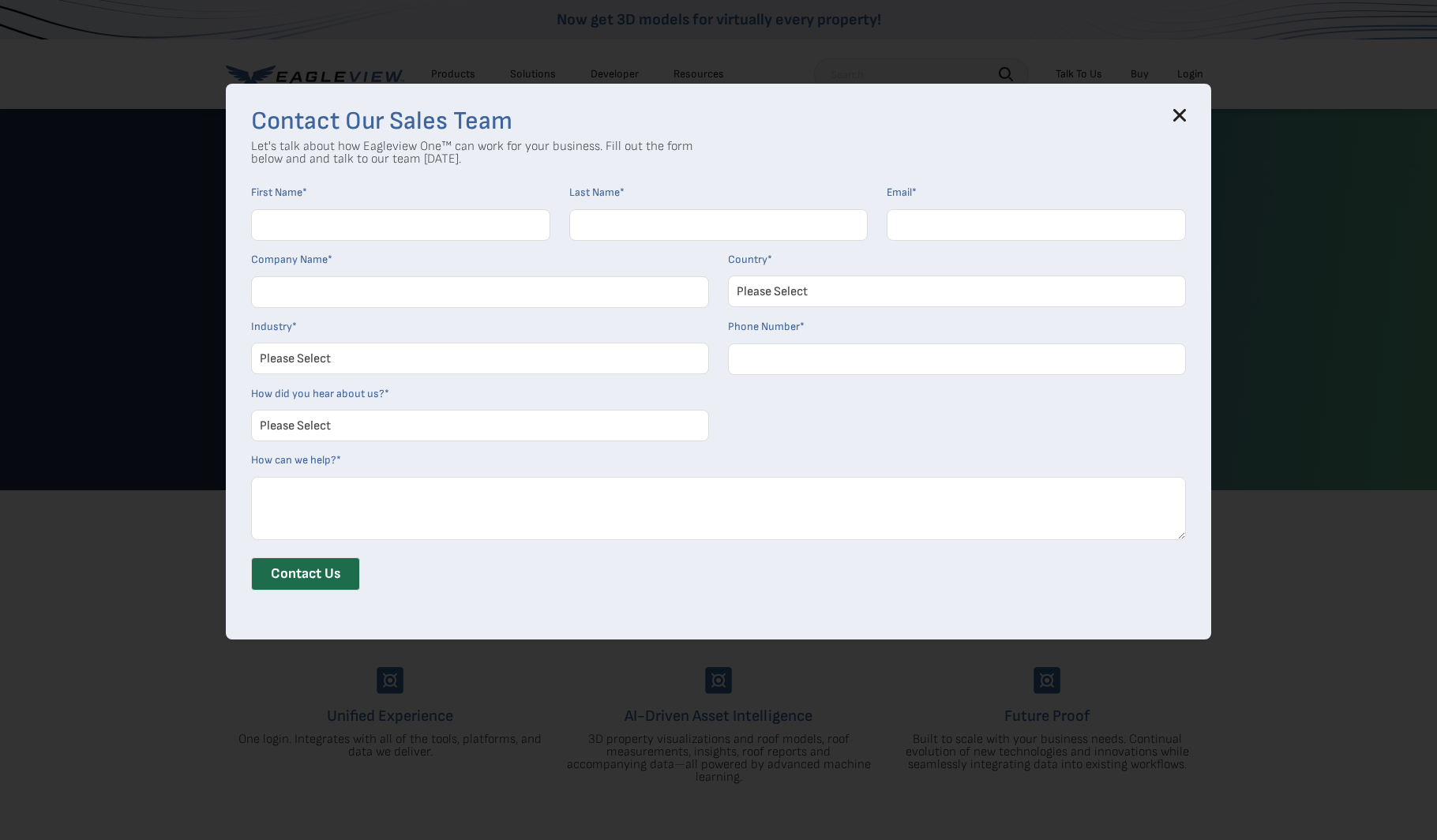
click at [1184, 111] on icon at bounding box center [1179, 116] width 13 height 13
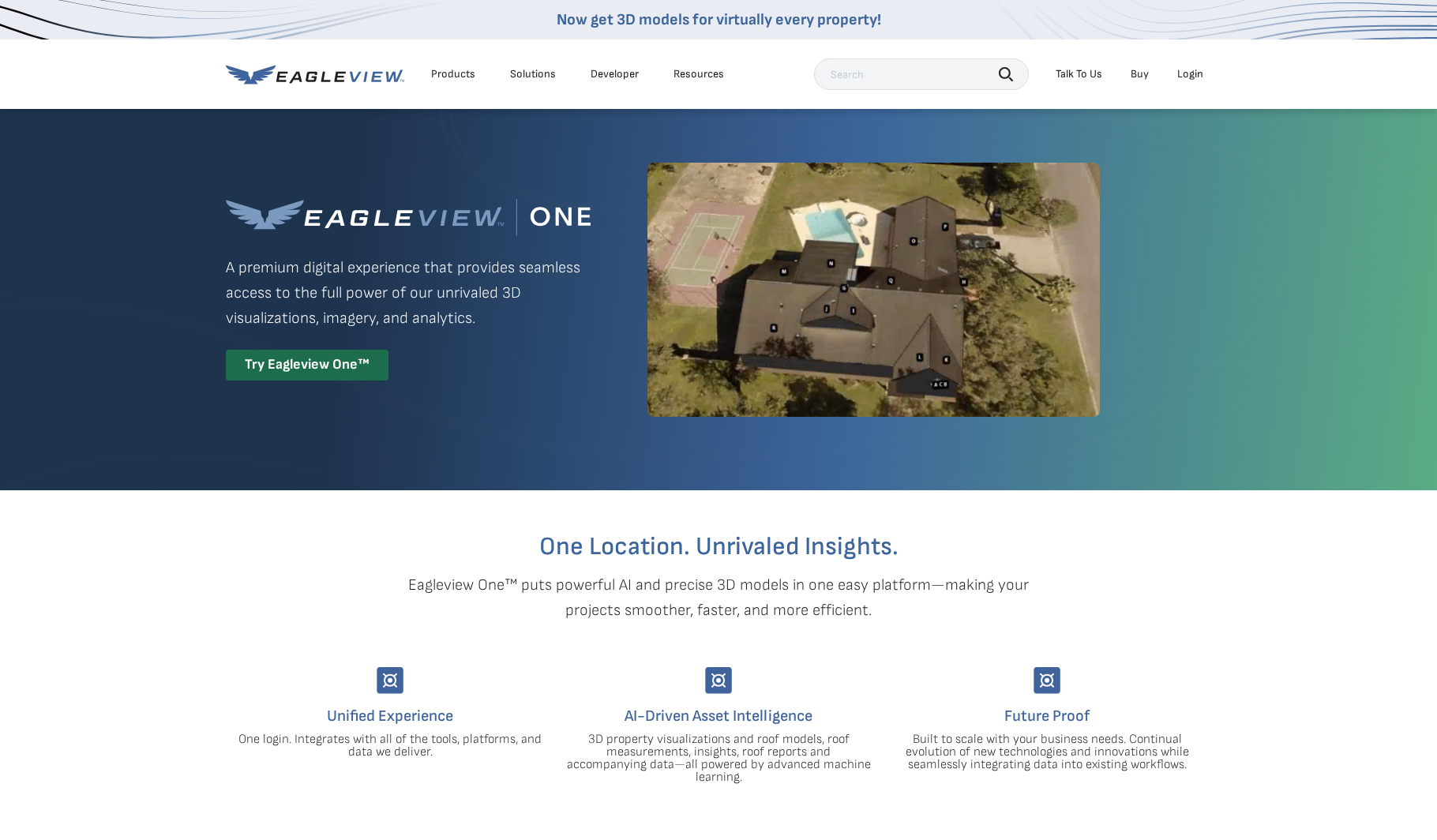
click at [1190, 74] on div "Login" at bounding box center [1190, 75] width 26 height 15
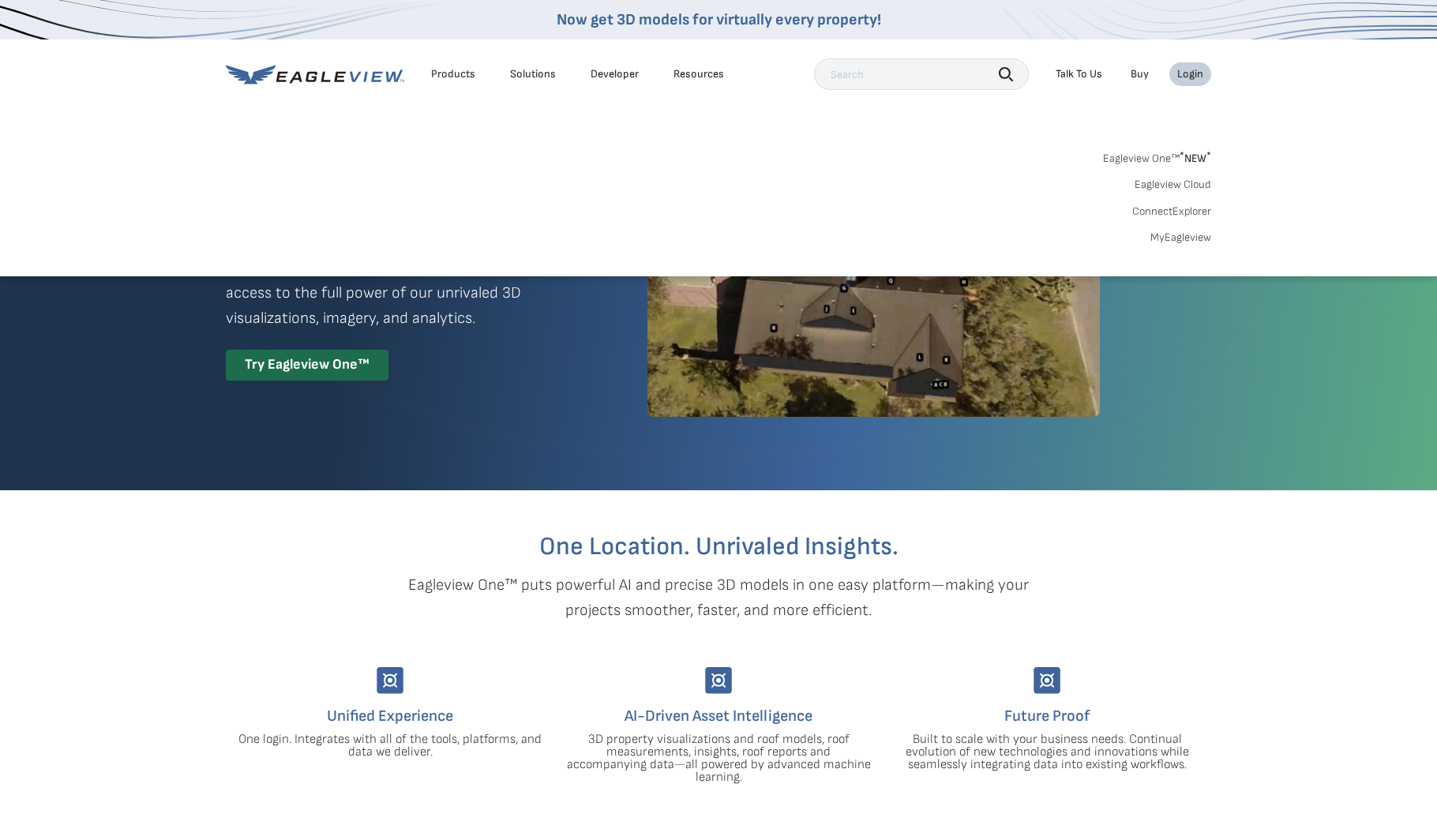
click at [1166, 181] on link "Eagleview Cloud" at bounding box center [1173, 185] width 76 height 15
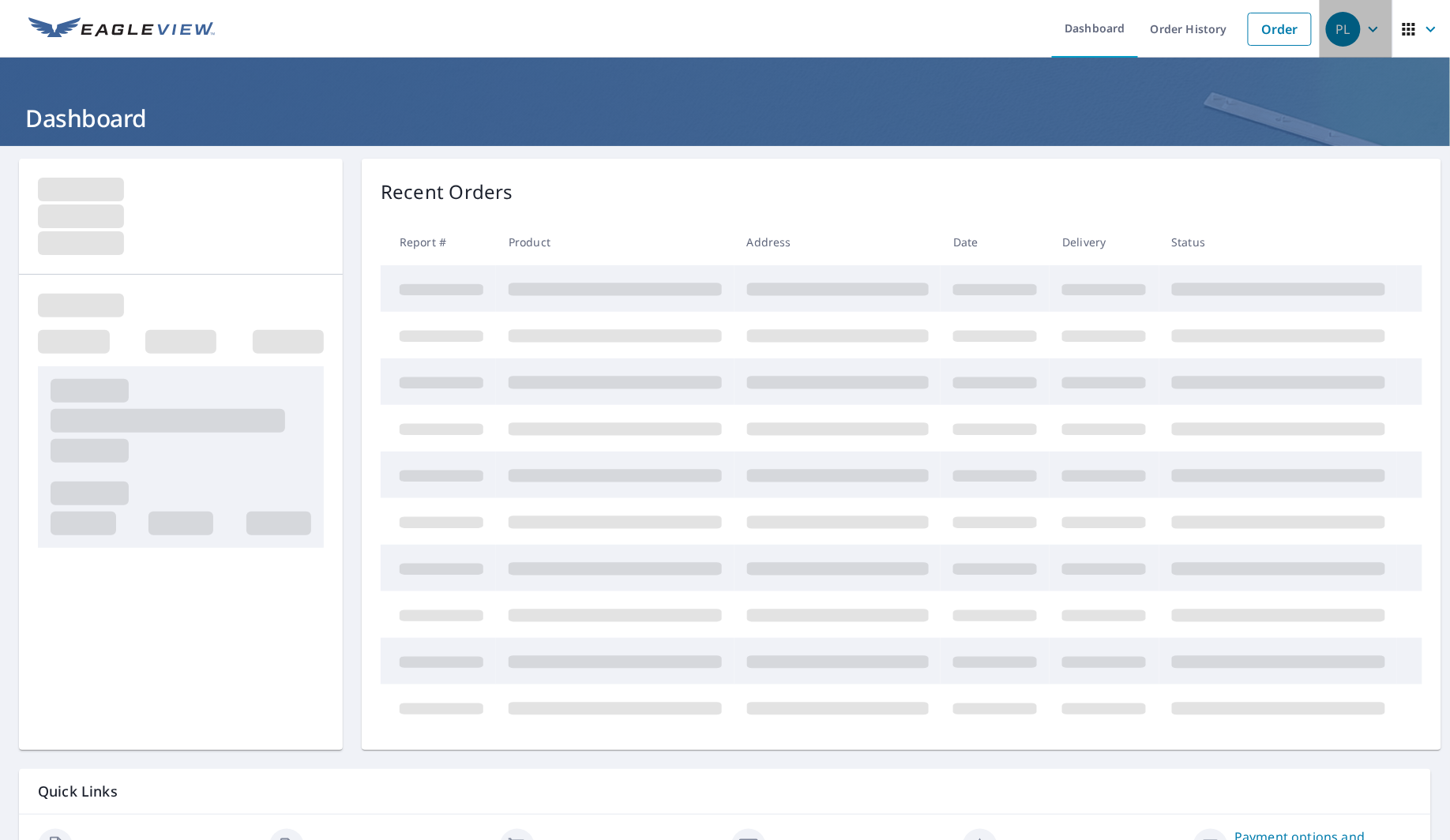
click at [1346, 28] on div "PL" at bounding box center [1344, 29] width 35 height 35
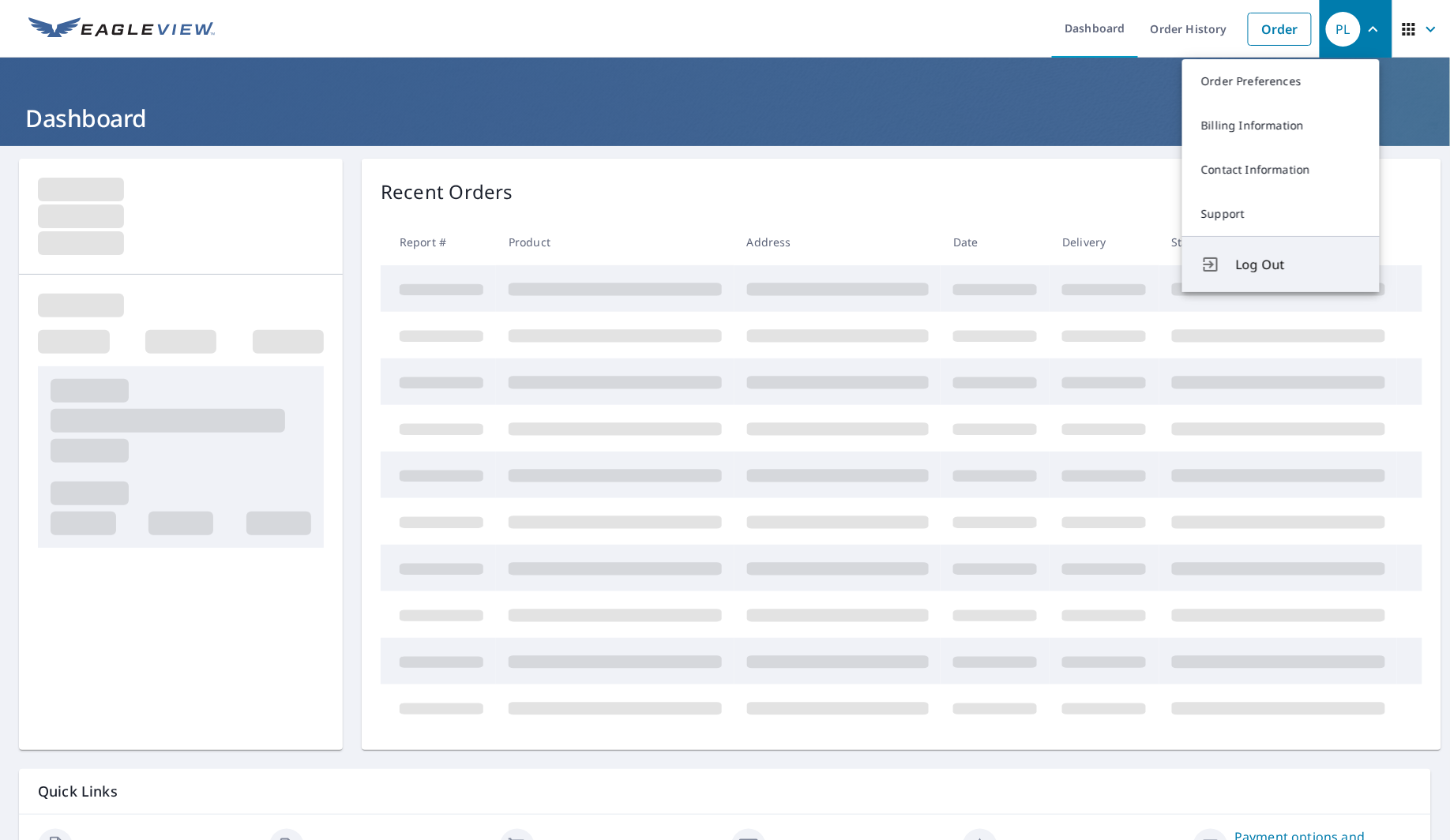
click at [1265, 271] on span "Log Out" at bounding box center [1298, 264] width 125 height 19
